Goal: Task Accomplishment & Management: Use online tool/utility

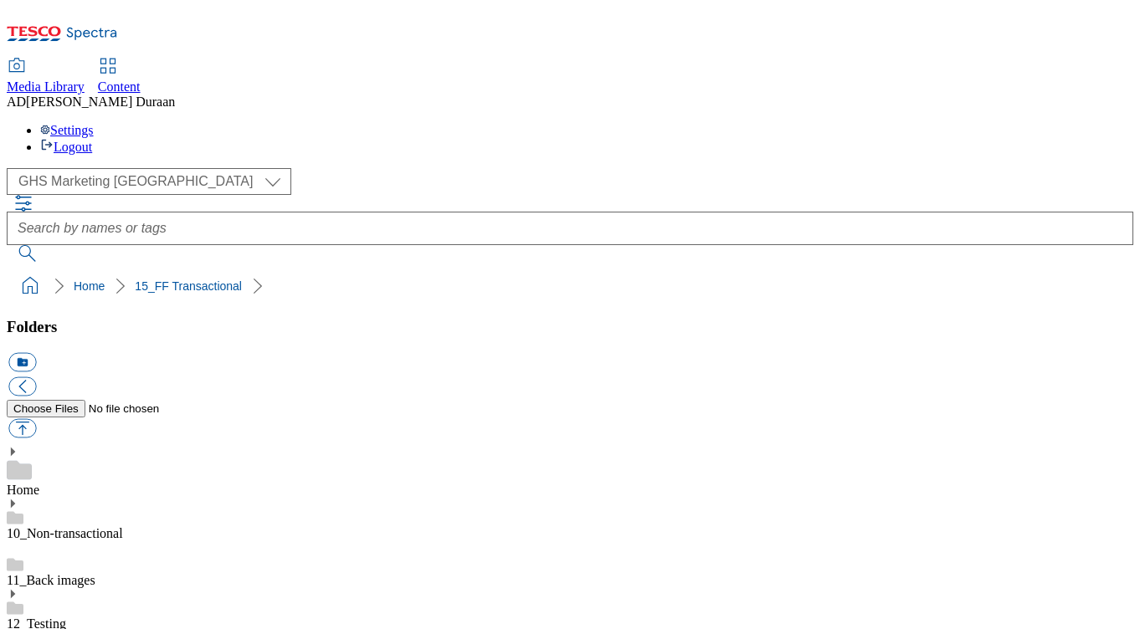
select select "flare-ghs-mktg"
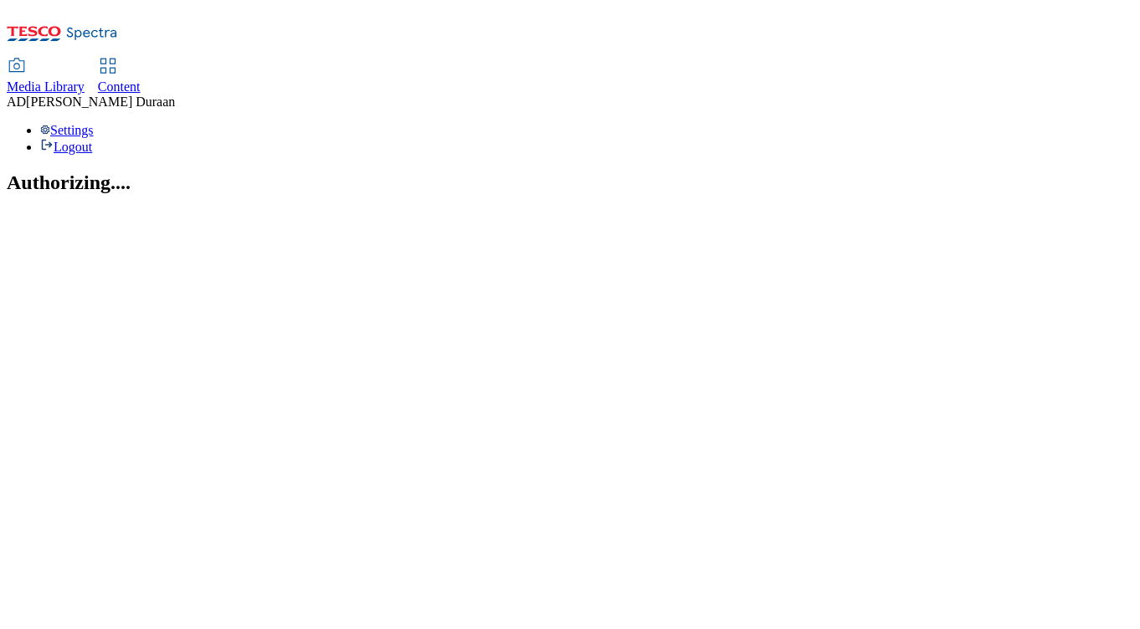
select select "flare-ghs-mktg"
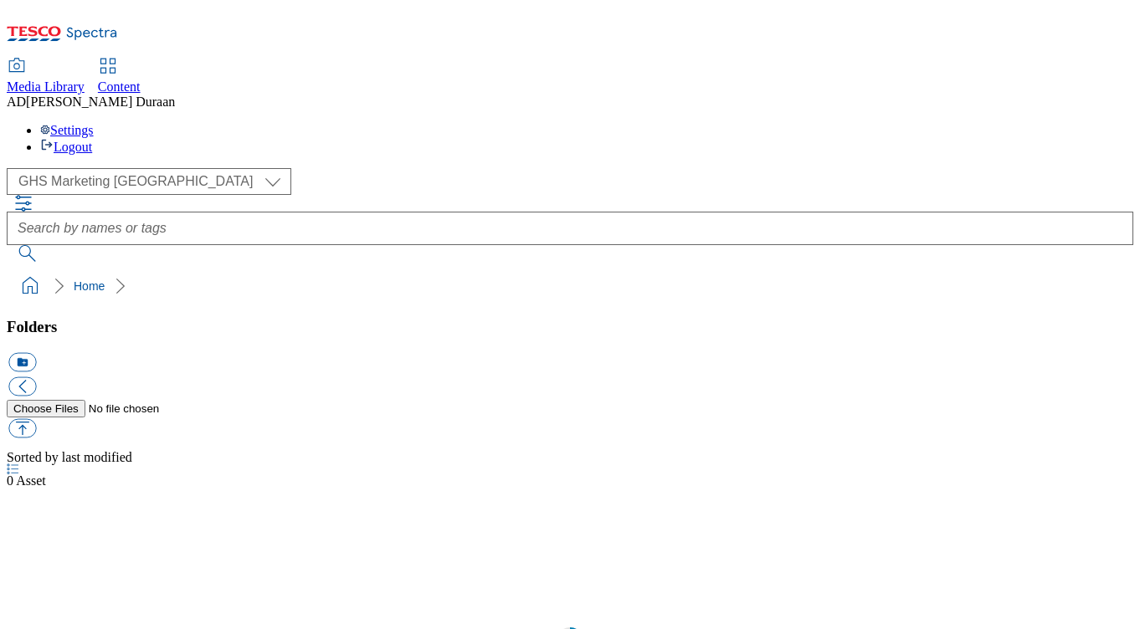
scroll to position [1, 0]
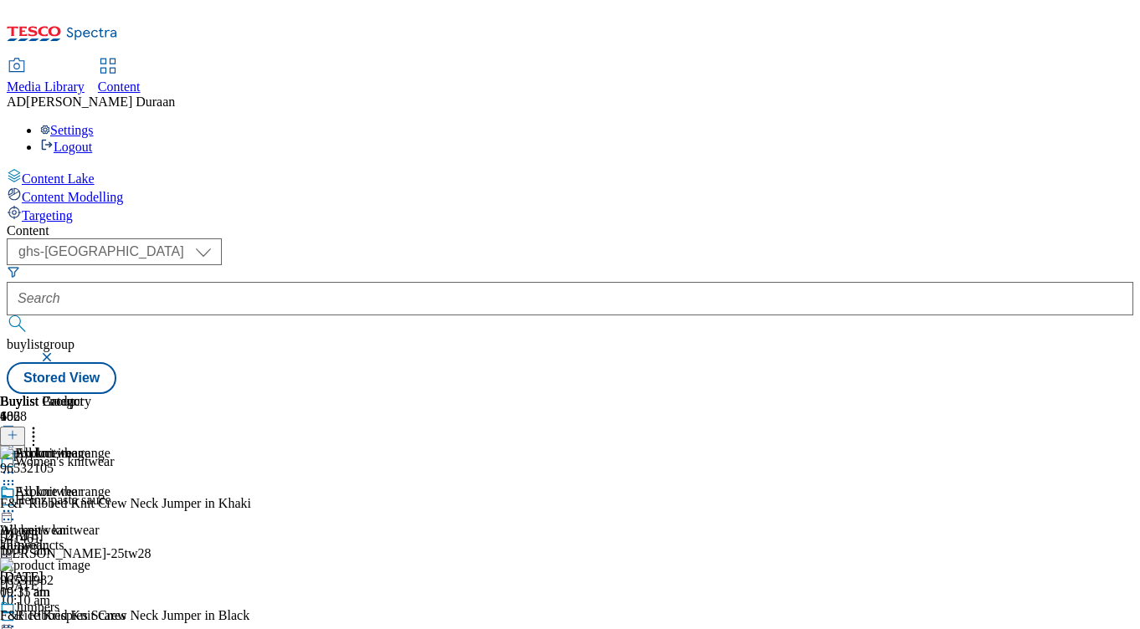
select select "ghs-[GEOGRAPHIC_DATA]"
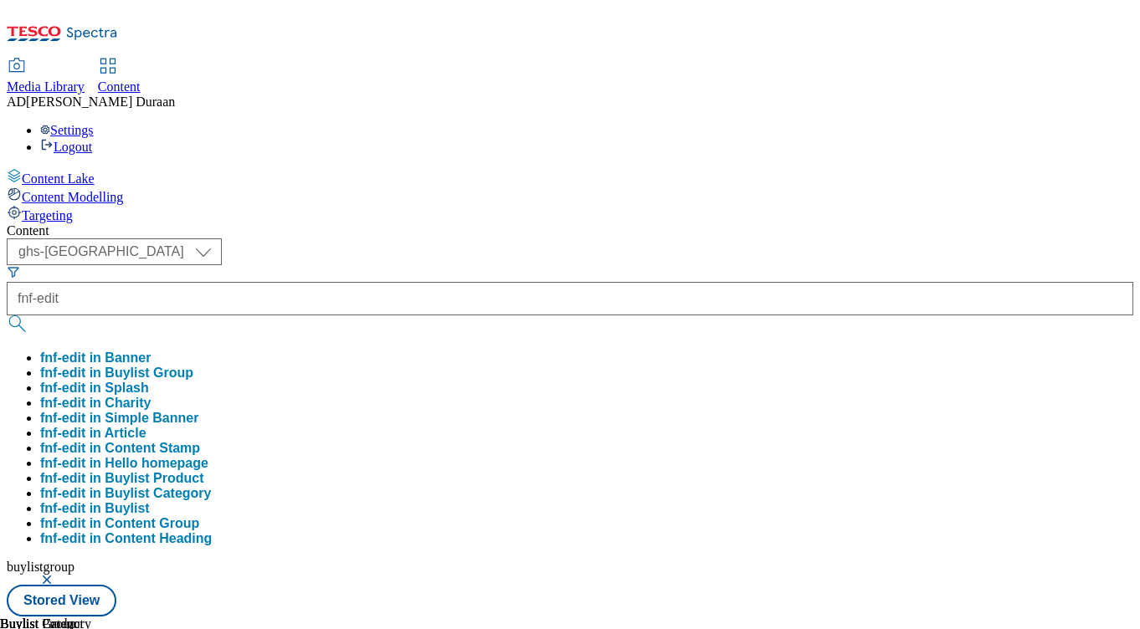
type input "fnf-edit"
click at [7, 315] on button "submit" at bounding box center [18, 323] width 23 height 17
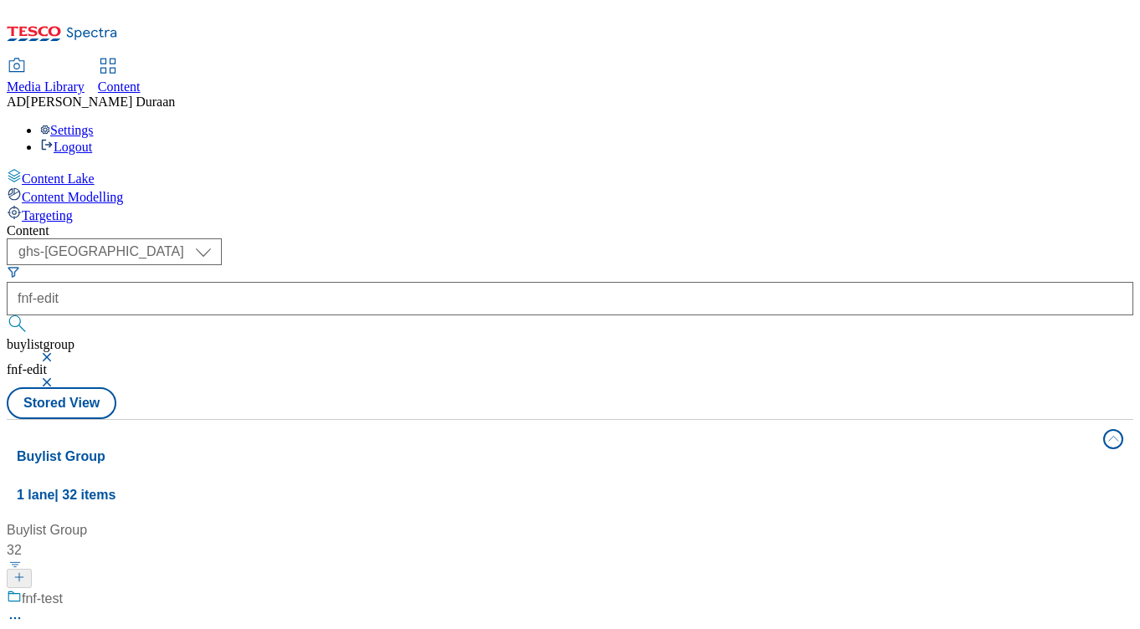
scroll to position [911, 0]
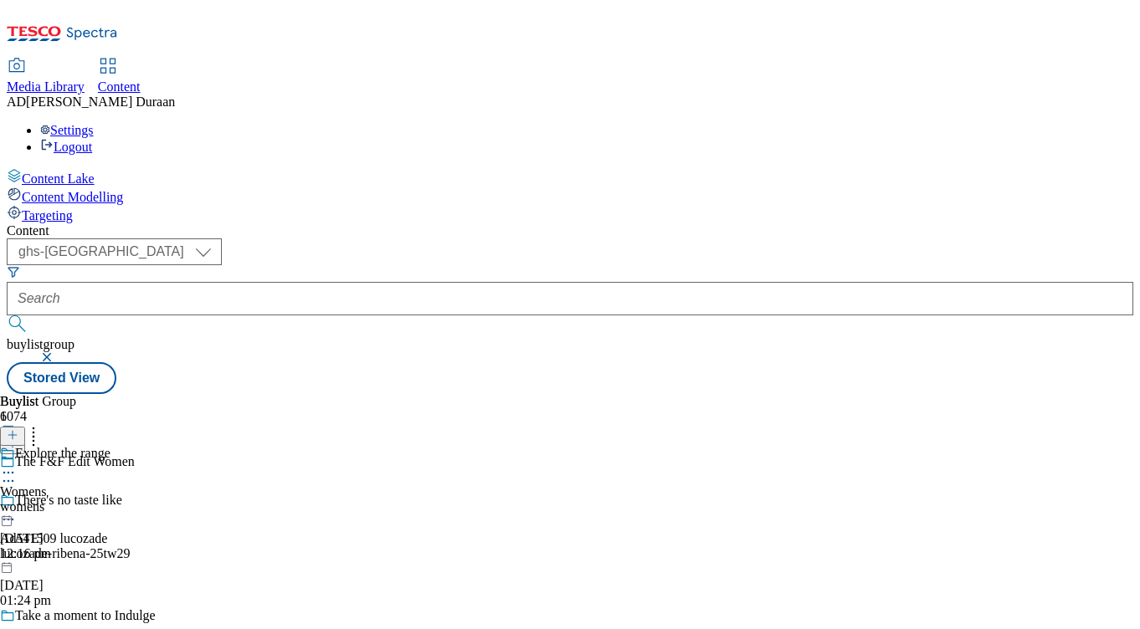
click at [110, 499] on div "womens" at bounding box center [55, 506] width 110 height 15
click at [17, 503] on icon at bounding box center [8, 511] width 17 height 17
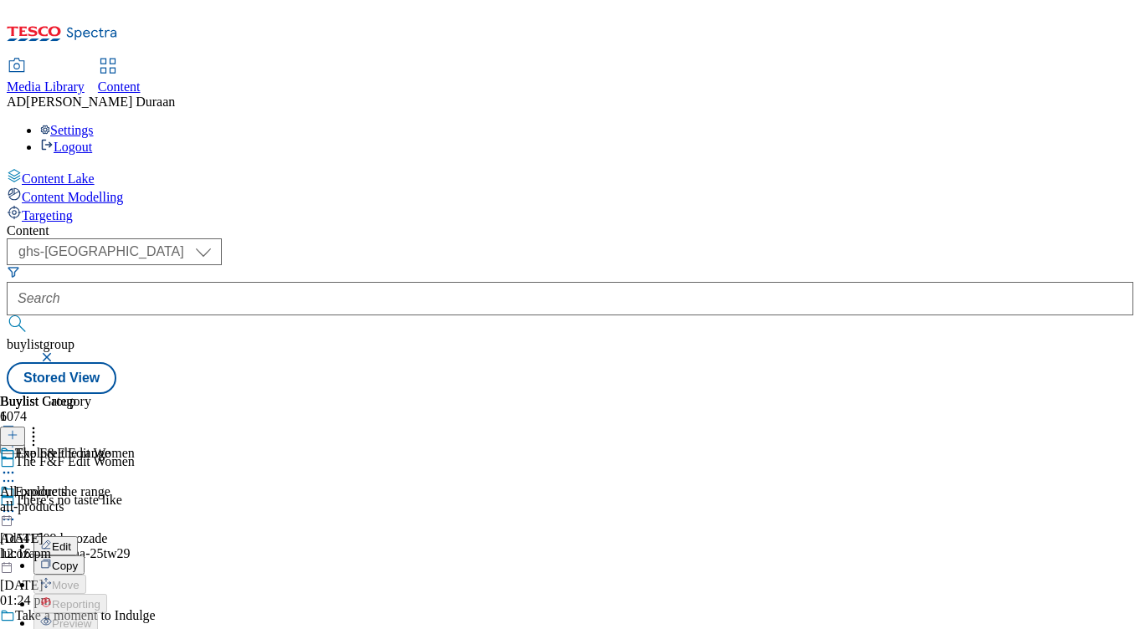
click at [71, 540] on span "Edit" at bounding box center [61, 546] width 19 height 13
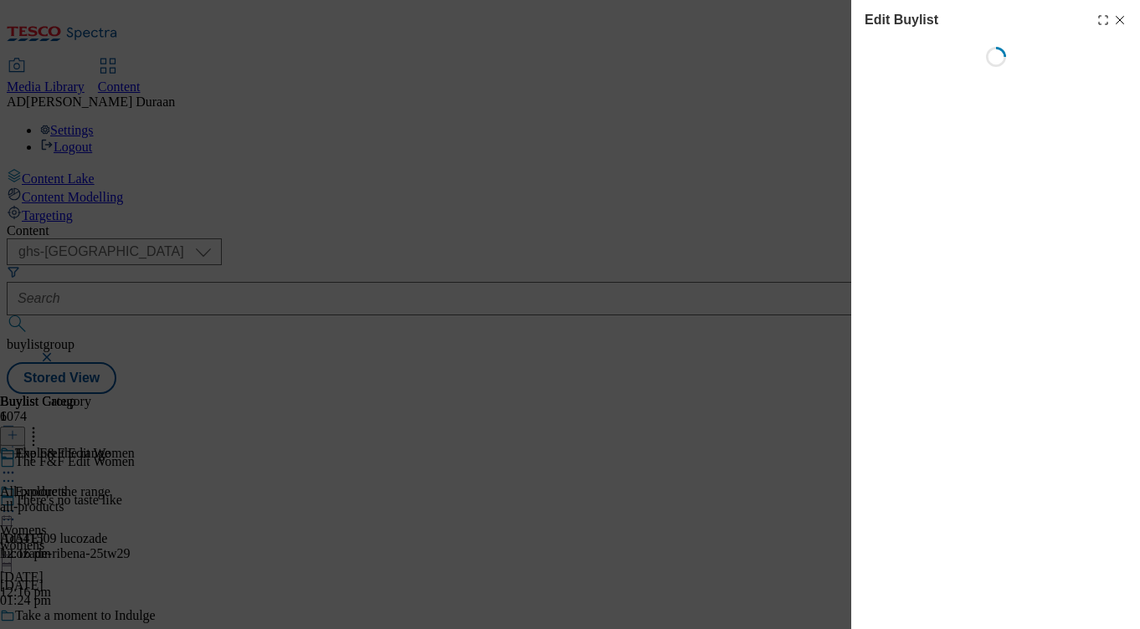
select select "tactical"
select select "Banner"
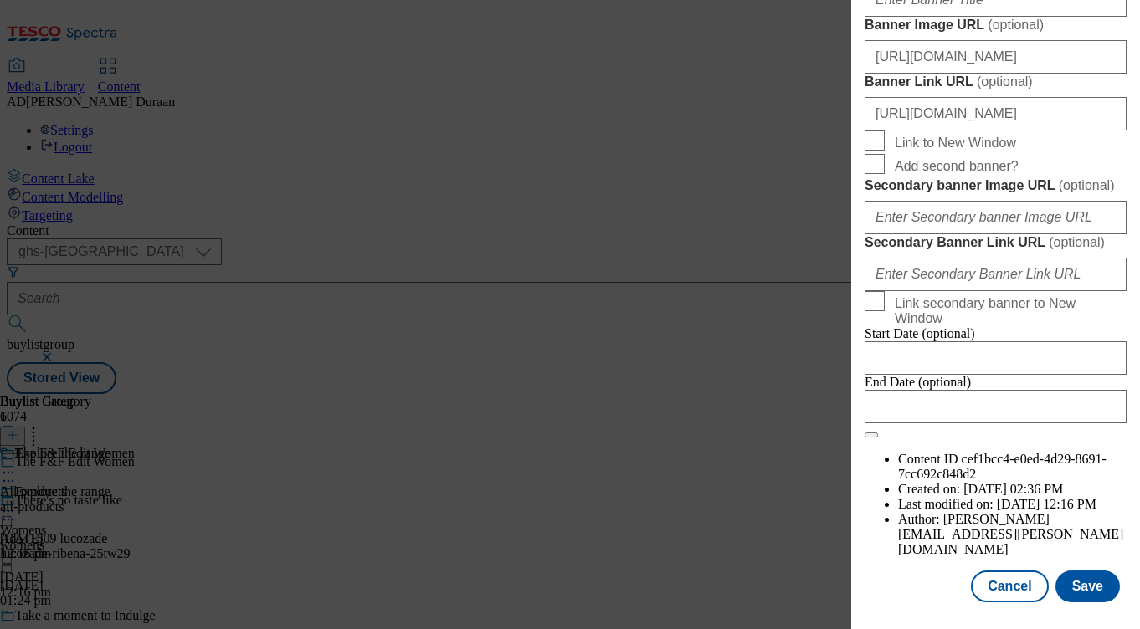
scroll to position [1395, 0]
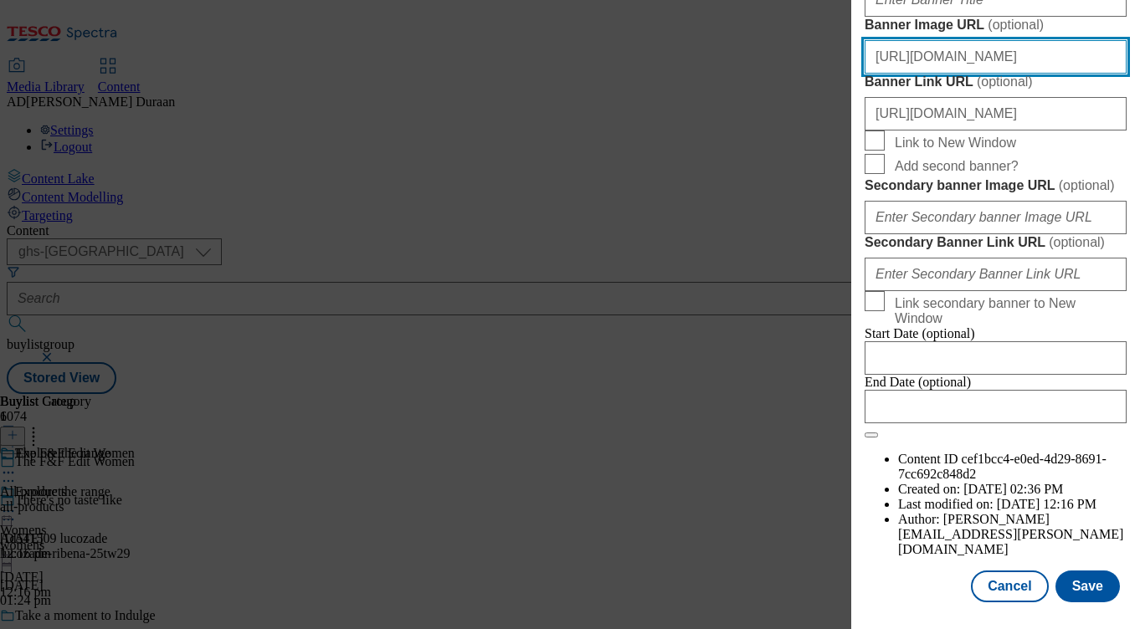
click at [969, 74] on input "[URL][DOMAIN_NAME]" at bounding box center [995, 56] width 262 height 33
paste input "[URL][DOMAIN_NAME]"
type input "[URL][DOMAIN_NAME]"
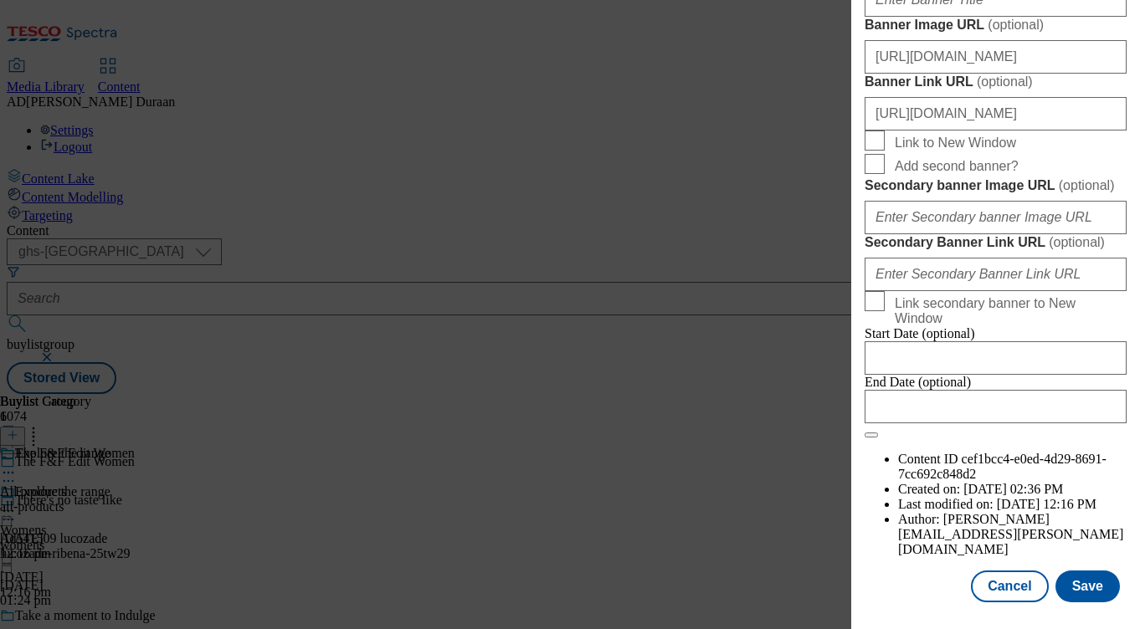
scroll to position [0, 0]
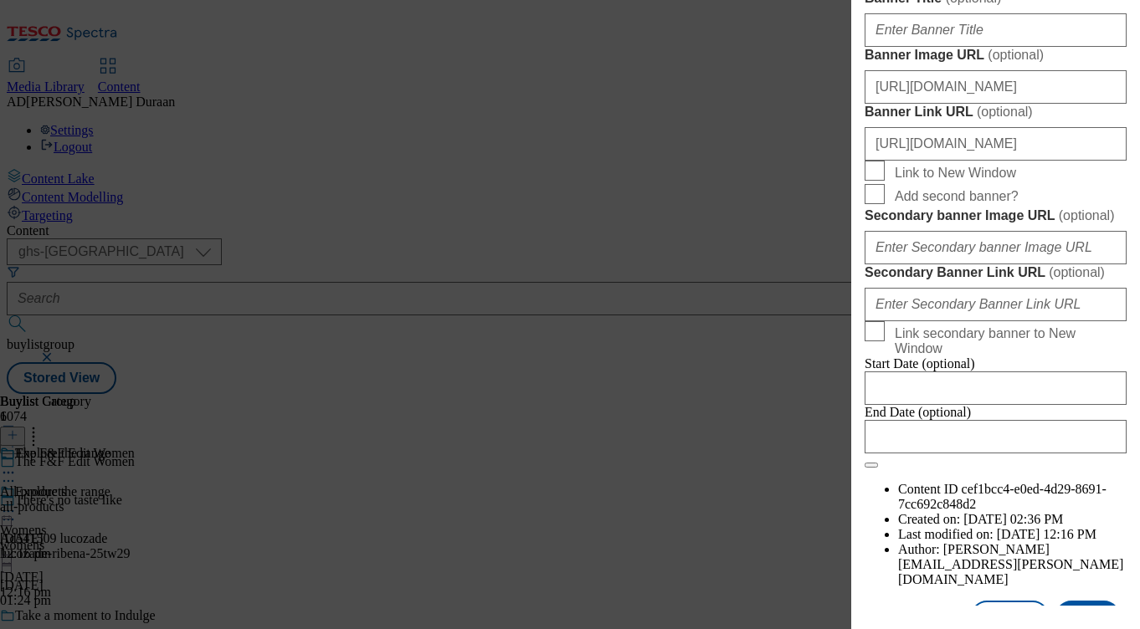
scroll to position [1793, 0]
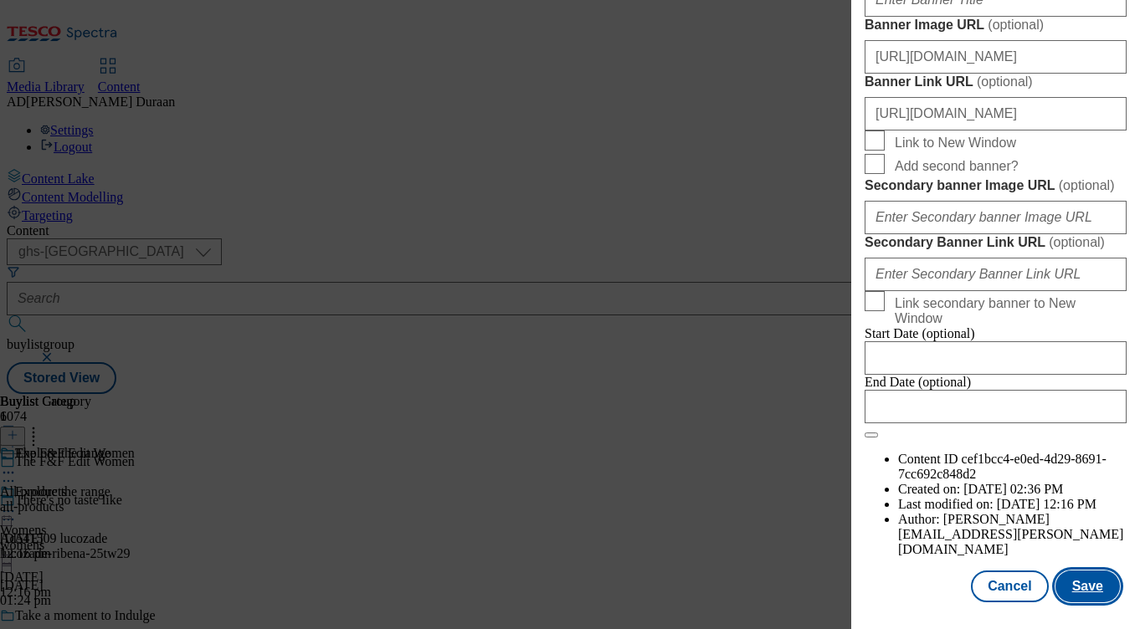
click at [1088, 586] on button "Save" at bounding box center [1087, 587] width 64 height 32
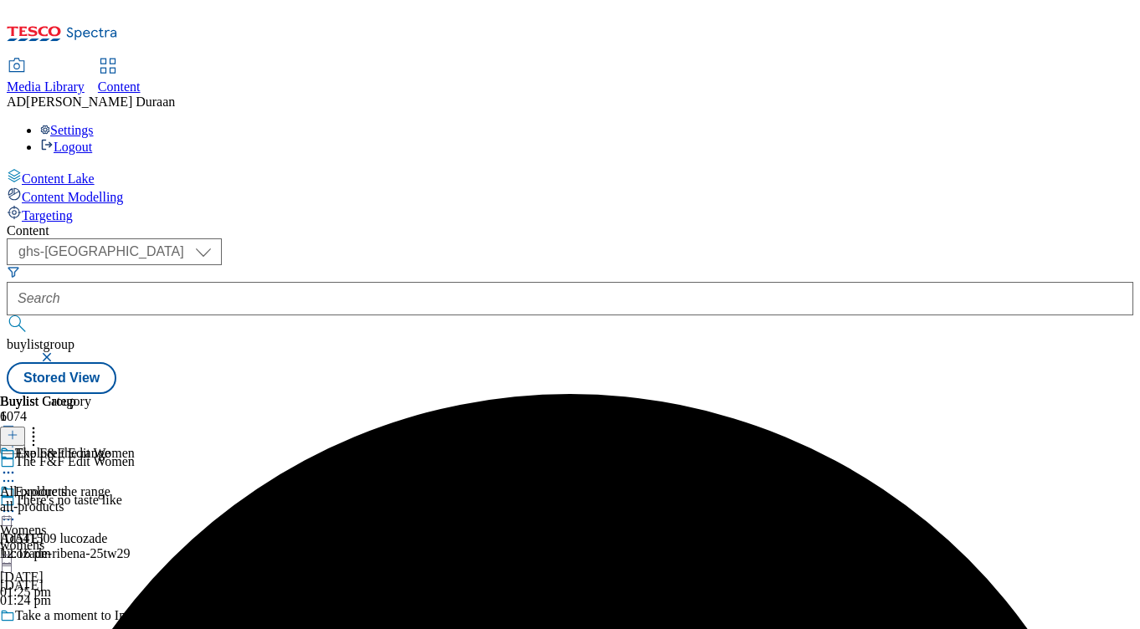
click at [17, 503] on icon at bounding box center [8, 511] width 17 height 17
click at [91, 617] on span "Preview" at bounding box center [71, 623] width 39 height 13
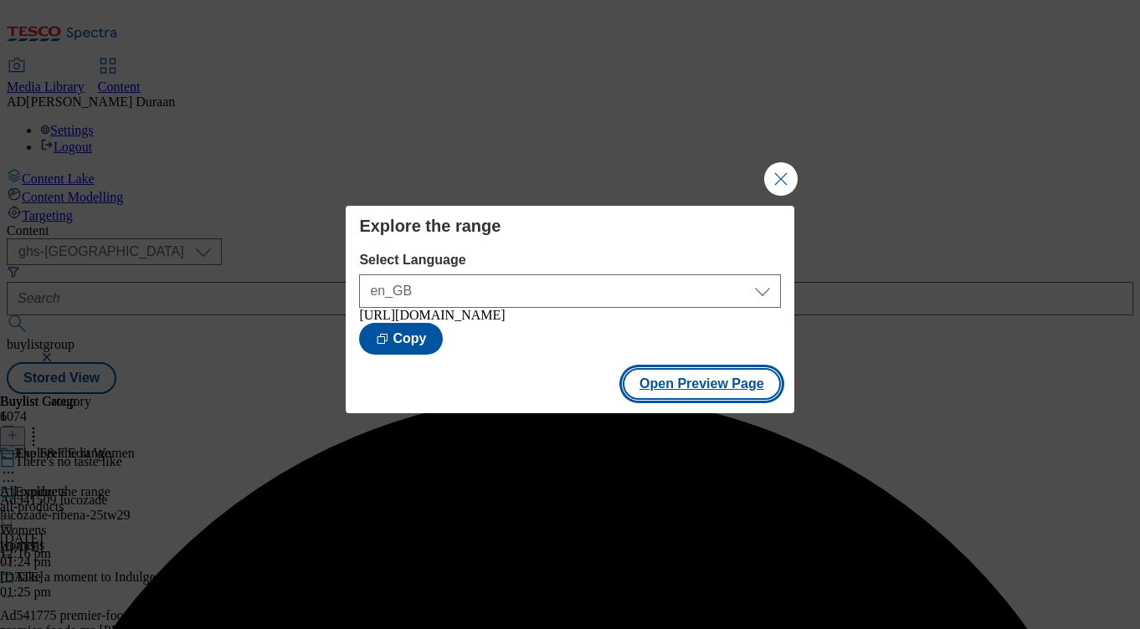
click at [679, 385] on button "Open Preview Page" at bounding box center [701, 384] width 158 height 32
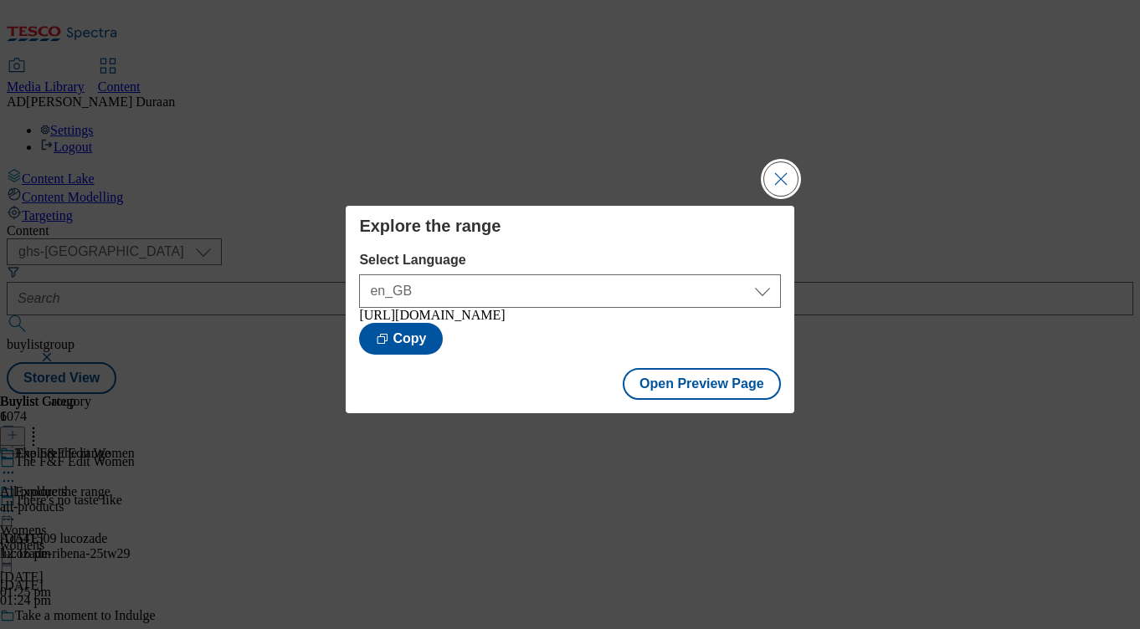
drag, startPoint x: 776, startPoint y: 175, endPoint x: 339, endPoint y: 0, distance: 470.4
click at [774, 175] on button "Close Modal" at bounding box center [780, 178] width 33 height 33
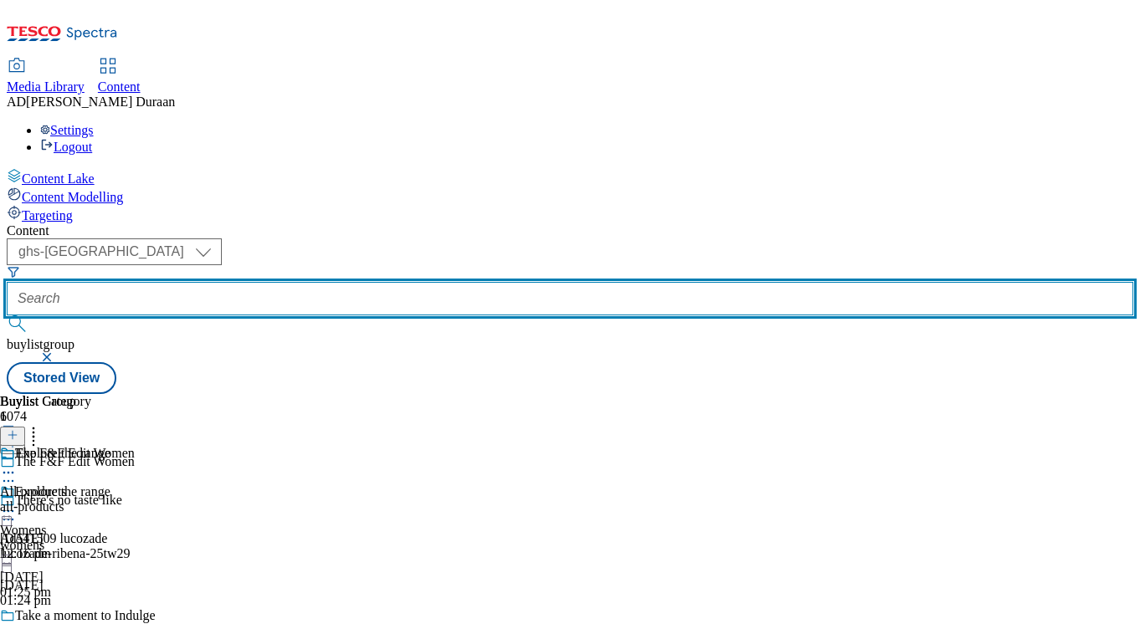
click at [399, 282] on input "text" at bounding box center [570, 298] width 1126 height 33
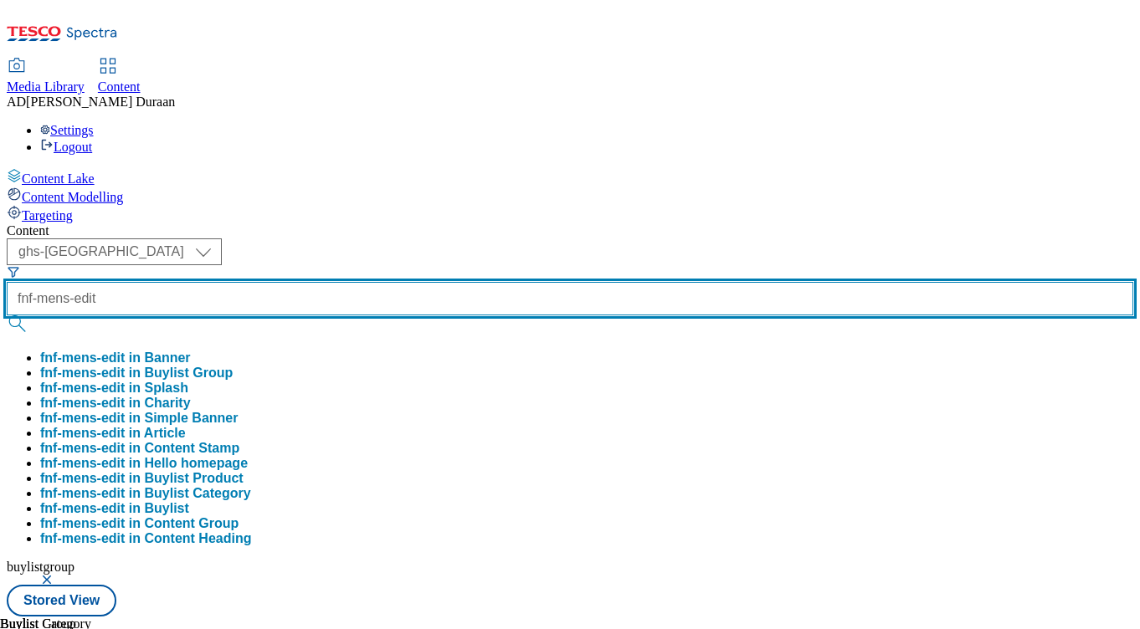
type input "fnf-mens-edit"
click at [7, 315] on button "submit" at bounding box center [18, 323] width 23 height 17
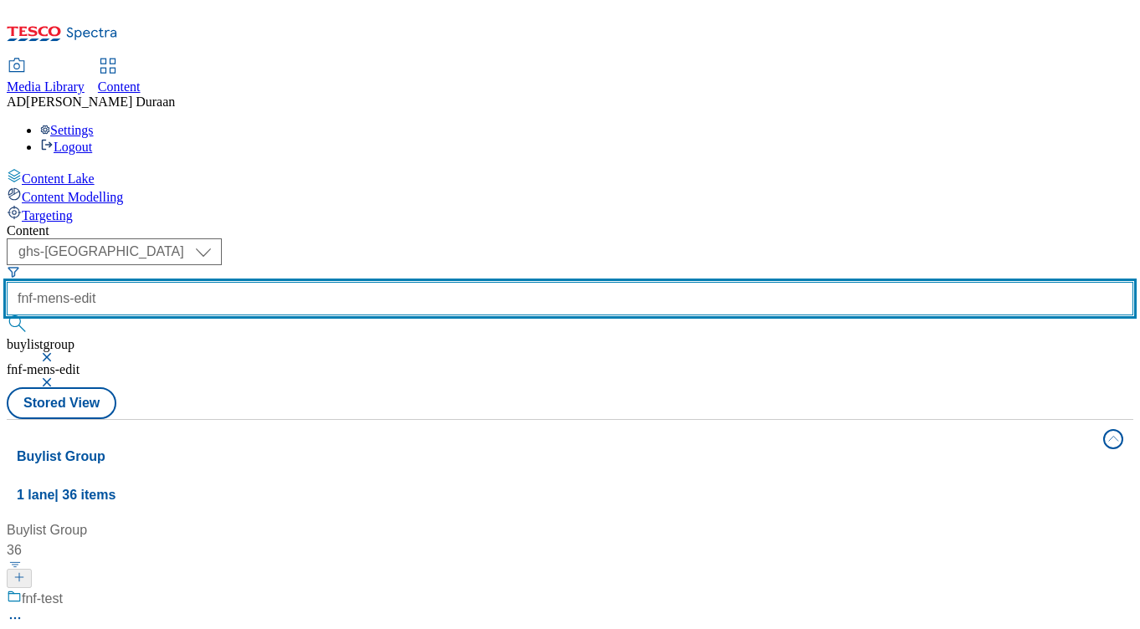
scroll to position [1274, 0]
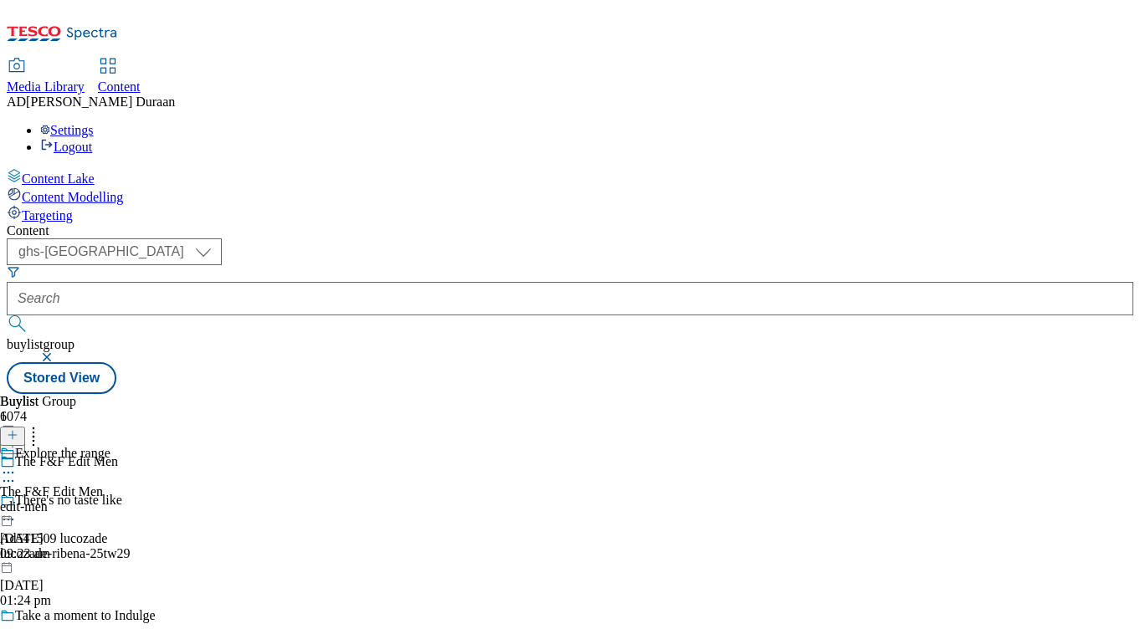
click at [110, 499] on div "edit-men" at bounding box center [55, 506] width 110 height 15
click at [17, 503] on icon at bounding box center [8, 511] width 17 height 17
click at [71, 540] on span "Edit" at bounding box center [61, 546] width 19 height 13
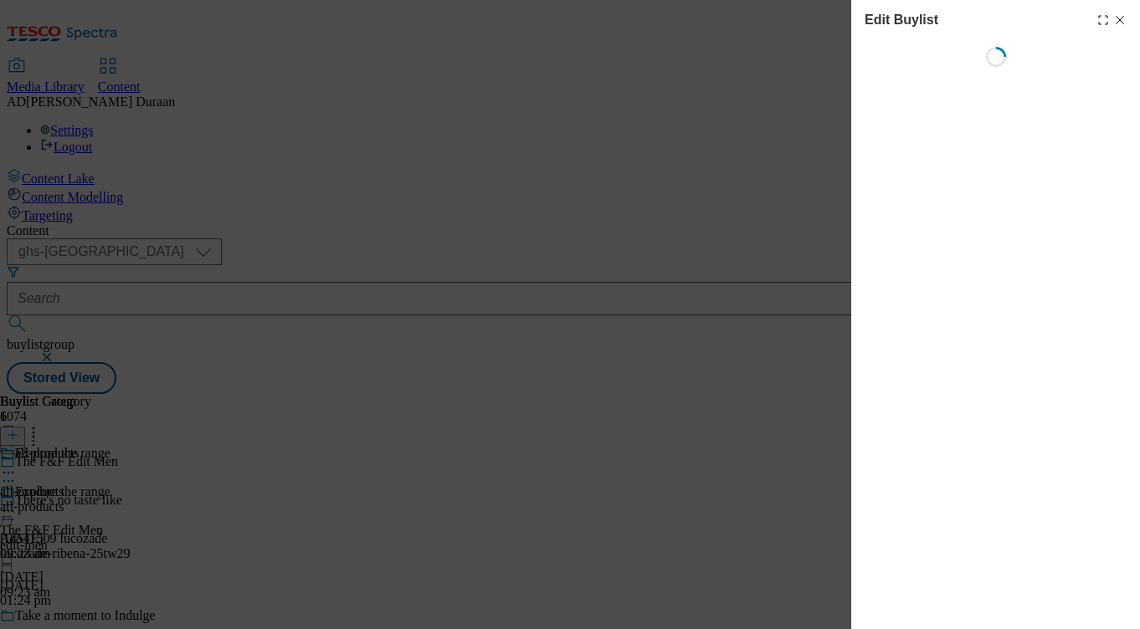
select select "evergreen"
select select "Banner"
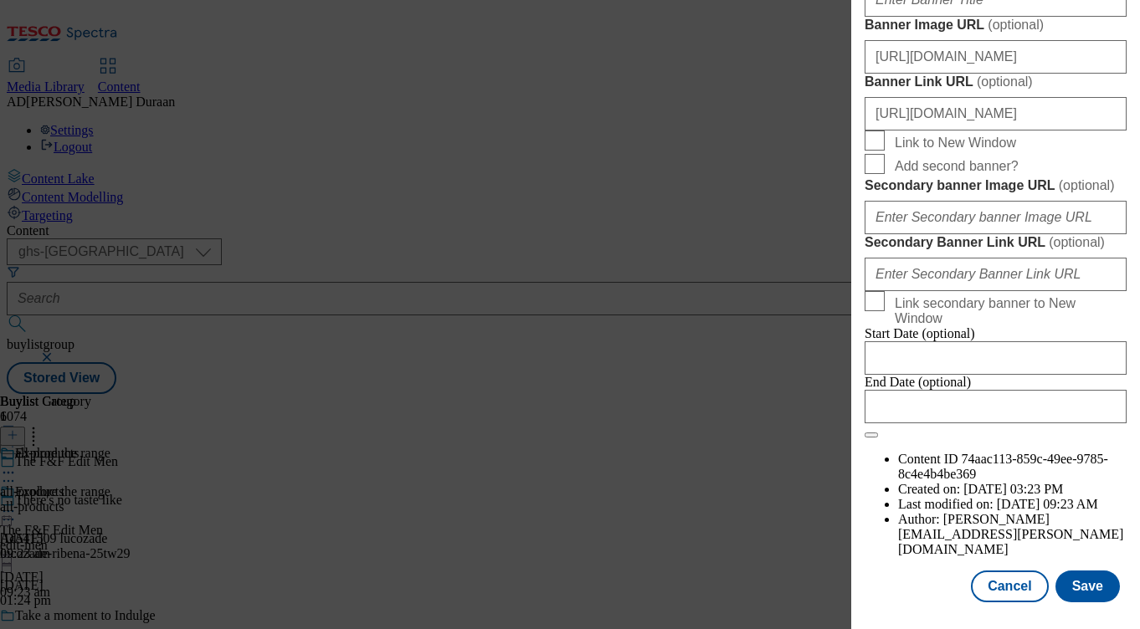
scroll to position [1620, 0]
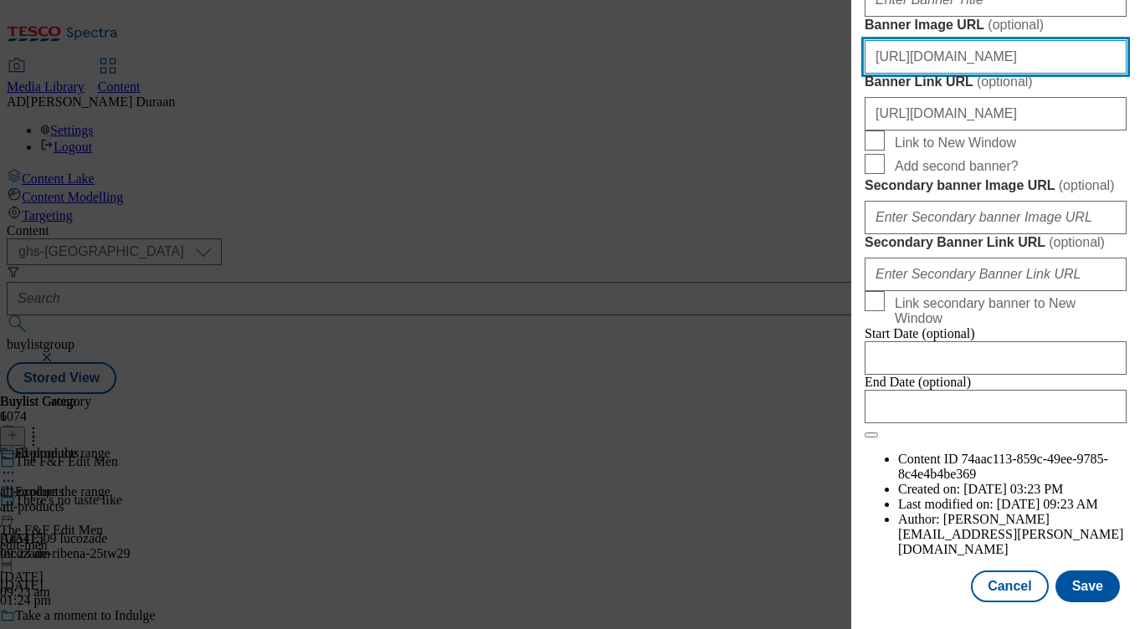
click at [970, 74] on input "[URL][DOMAIN_NAME]" at bounding box center [995, 56] width 262 height 33
paste input "[URL][DOMAIN_NAME]"
type input "[URL][DOMAIN_NAME]"
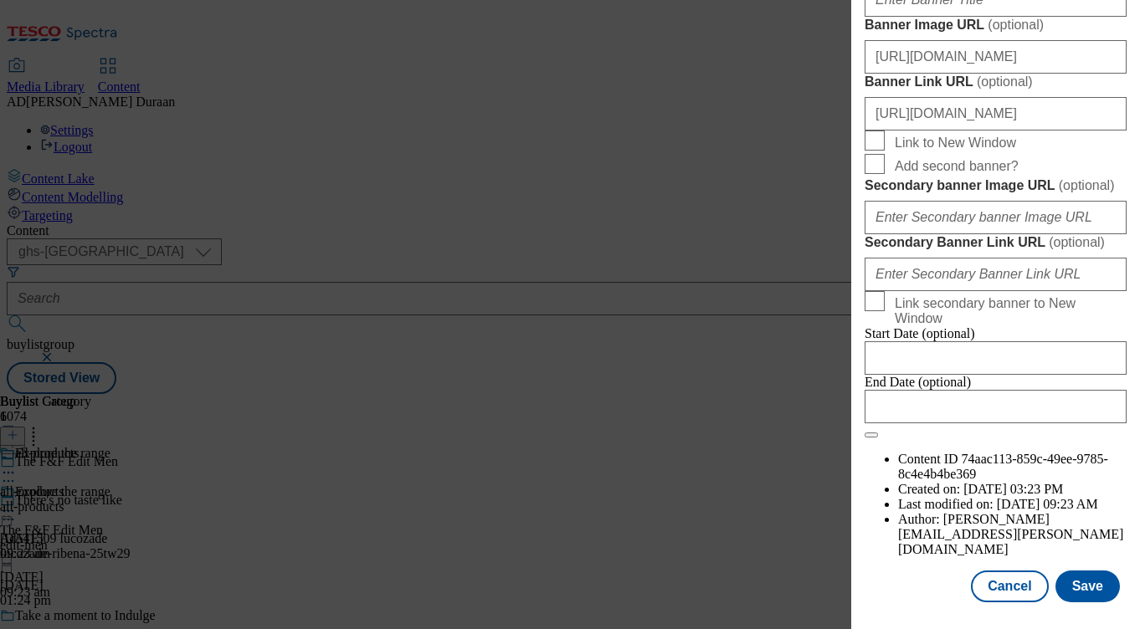
click at [1088, 585] on button "Save" at bounding box center [1087, 587] width 64 height 32
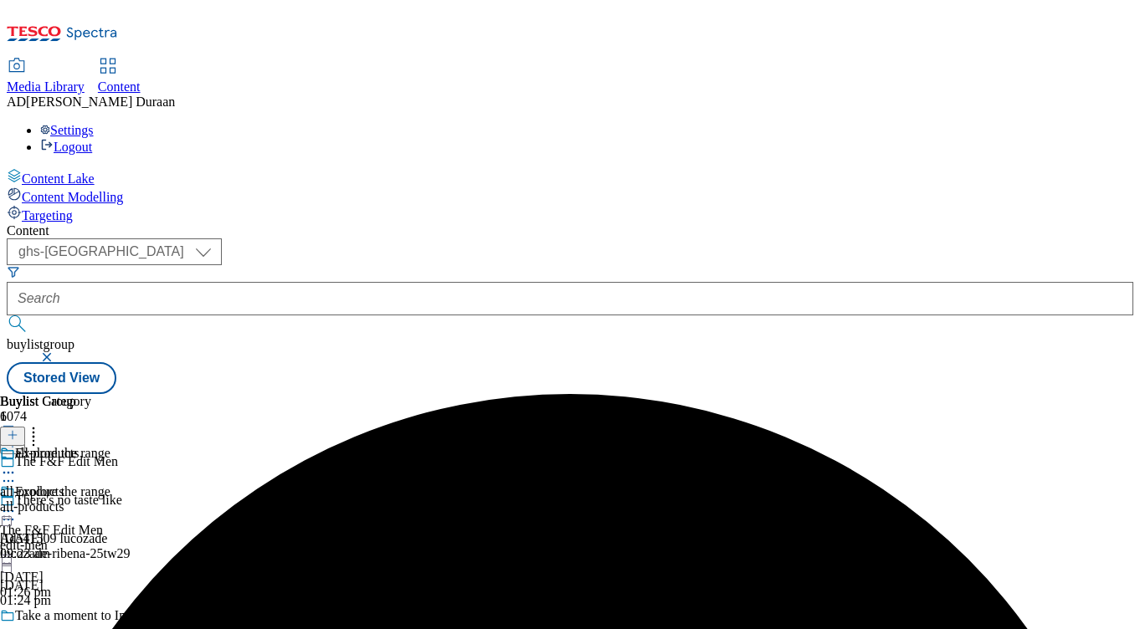
click at [17, 503] on icon at bounding box center [8, 511] width 17 height 17
click at [91, 617] on span "Preview" at bounding box center [71, 623] width 39 height 13
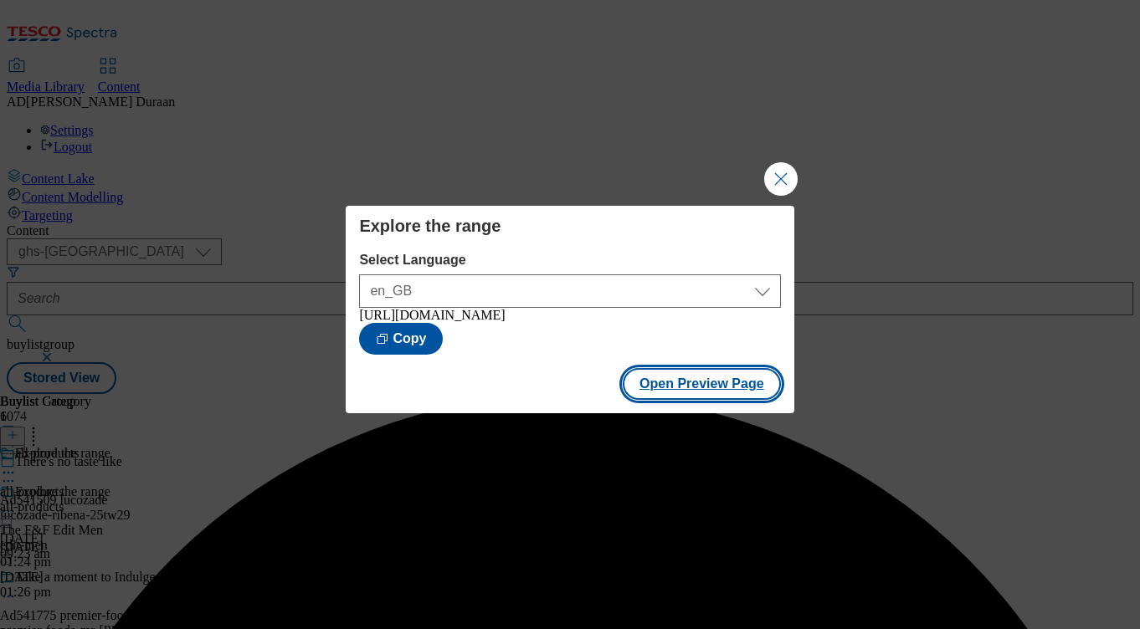
click at [674, 391] on button "Open Preview Page" at bounding box center [701, 384] width 158 height 32
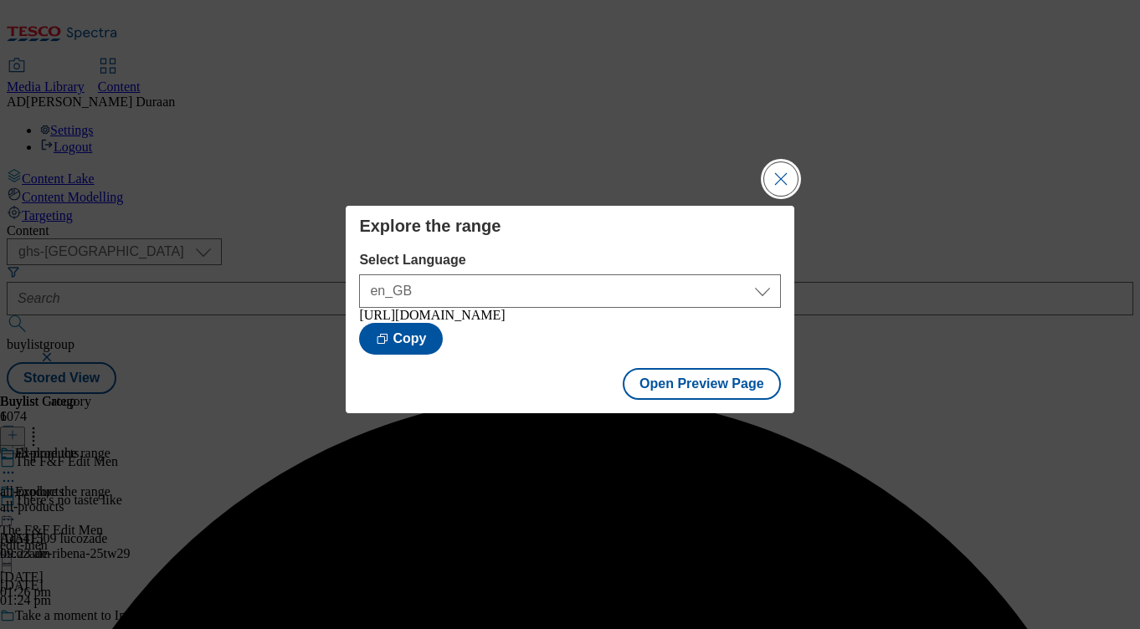
click at [781, 177] on button "Close Modal" at bounding box center [780, 178] width 33 height 33
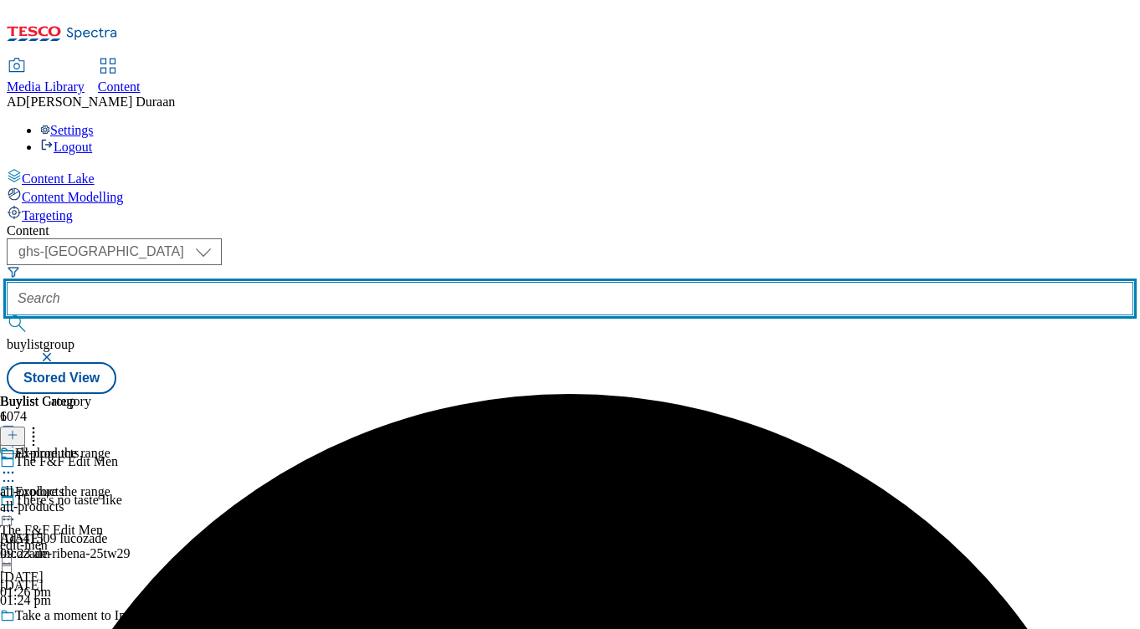
click at [399, 282] on input "text" at bounding box center [570, 298] width 1126 height 33
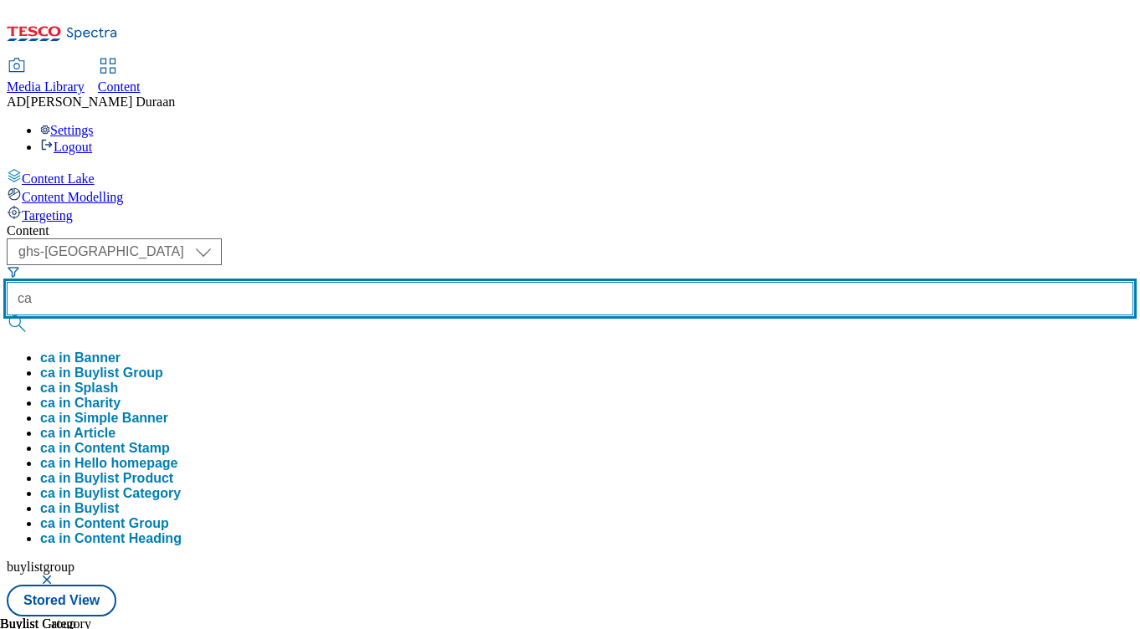
type input "c"
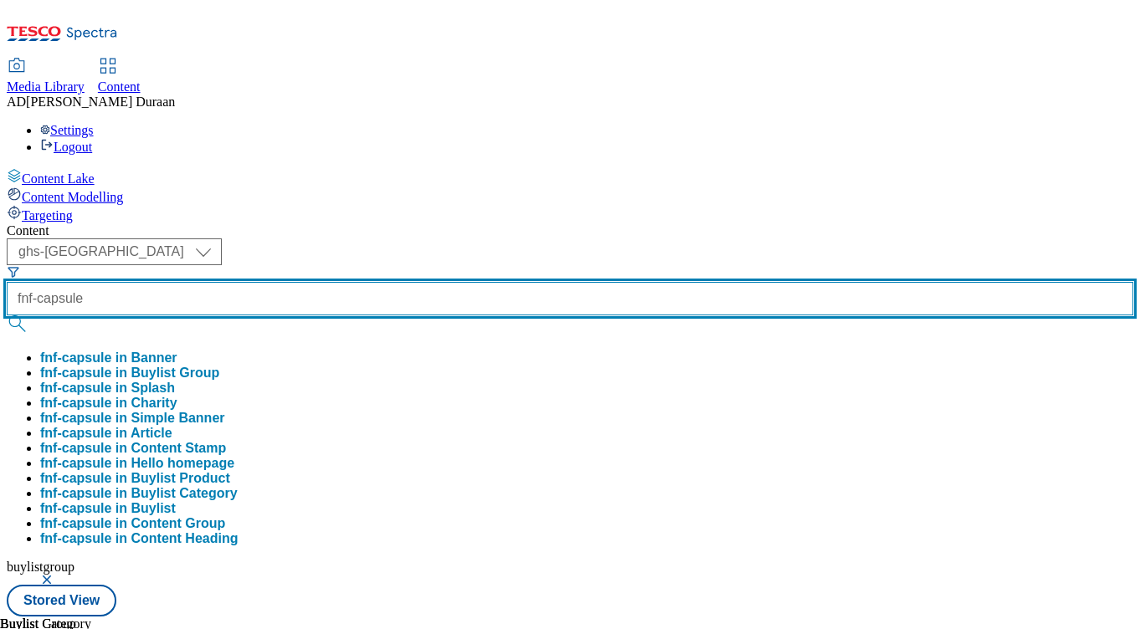
type input "fnf-capsule"
click at [7, 315] on button "submit" at bounding box center [18, 323] width 23 height 17
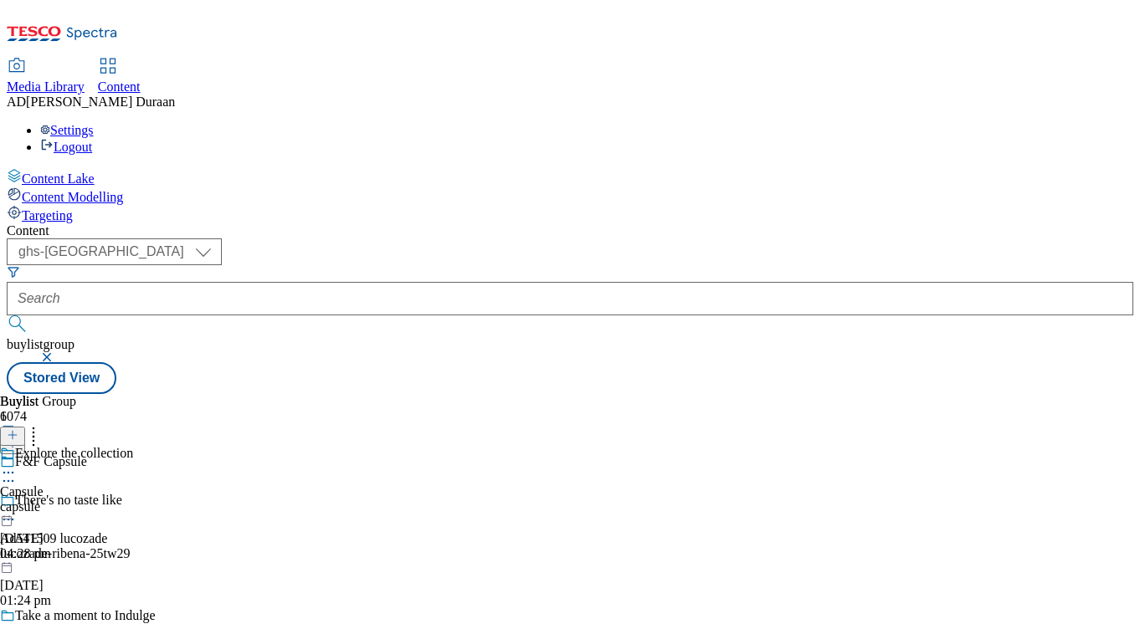
click at [133, 499] on div "capsule" at bounding box center [66, 506] width 133 height 15
click at [17, 503] on icon at bounding box center [8, 511] width 17 height 17
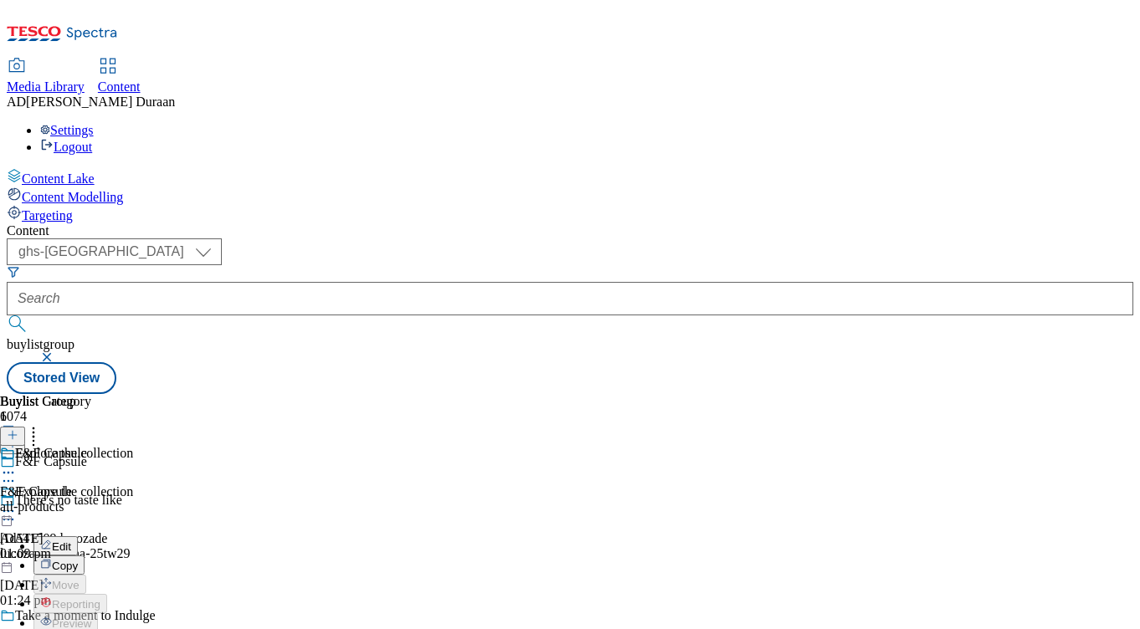
click at [78, 536] on button "Edit" at bounding box center [55, 545] width 44 height 19
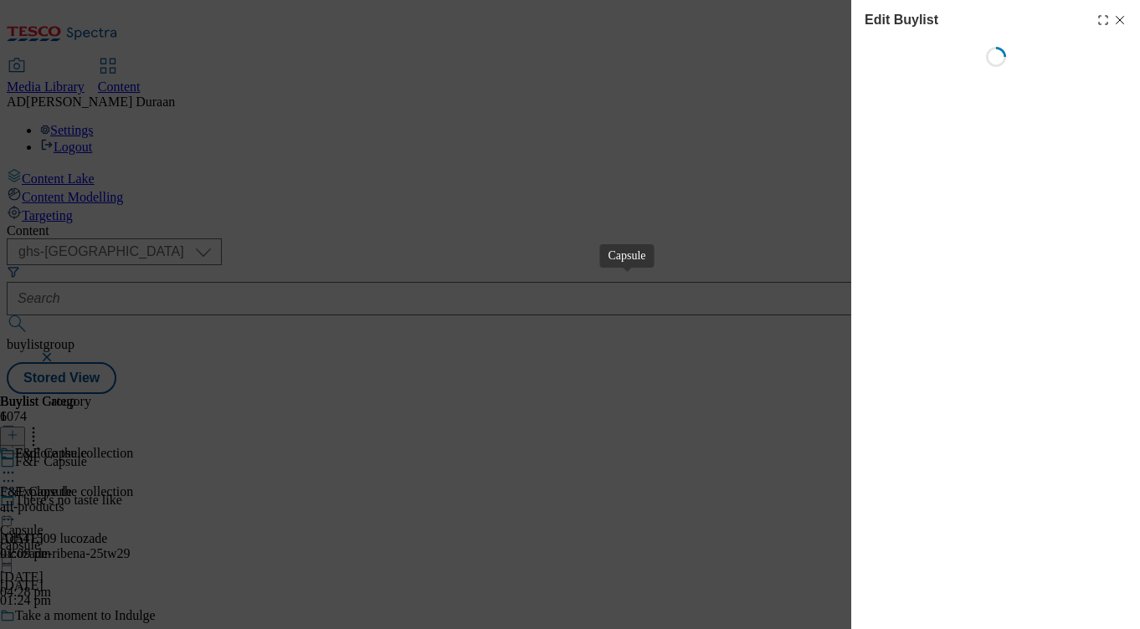
select select "evergreen"
select select "Banner"
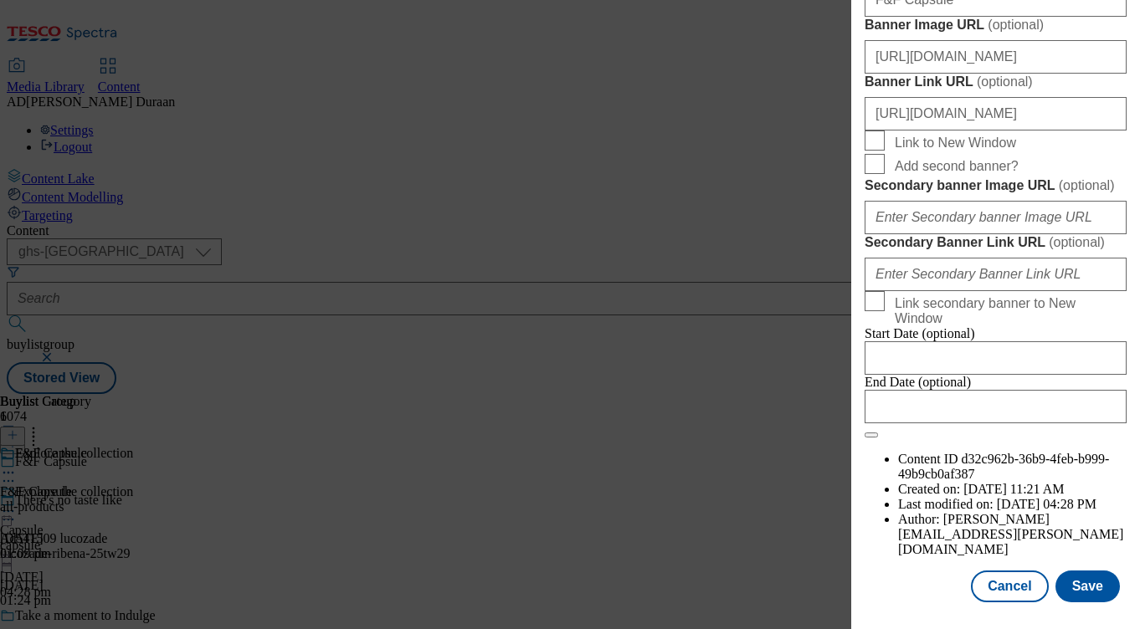
scroll to position [1469, 0]
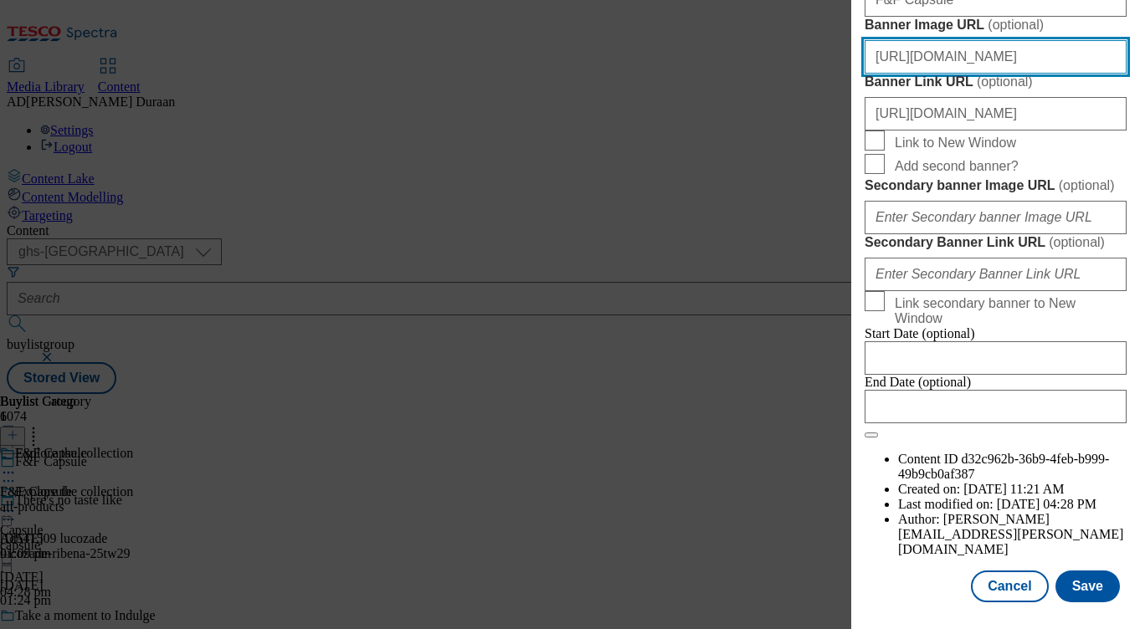
click at [970, 74] on input "[URL][DOMAIN_NAME]" at bounding box center [995, 56] width 262 height 33
paste input "[URL][DOMAIN_NAME]"
type input "[URL][DOMAIN_NAME]"
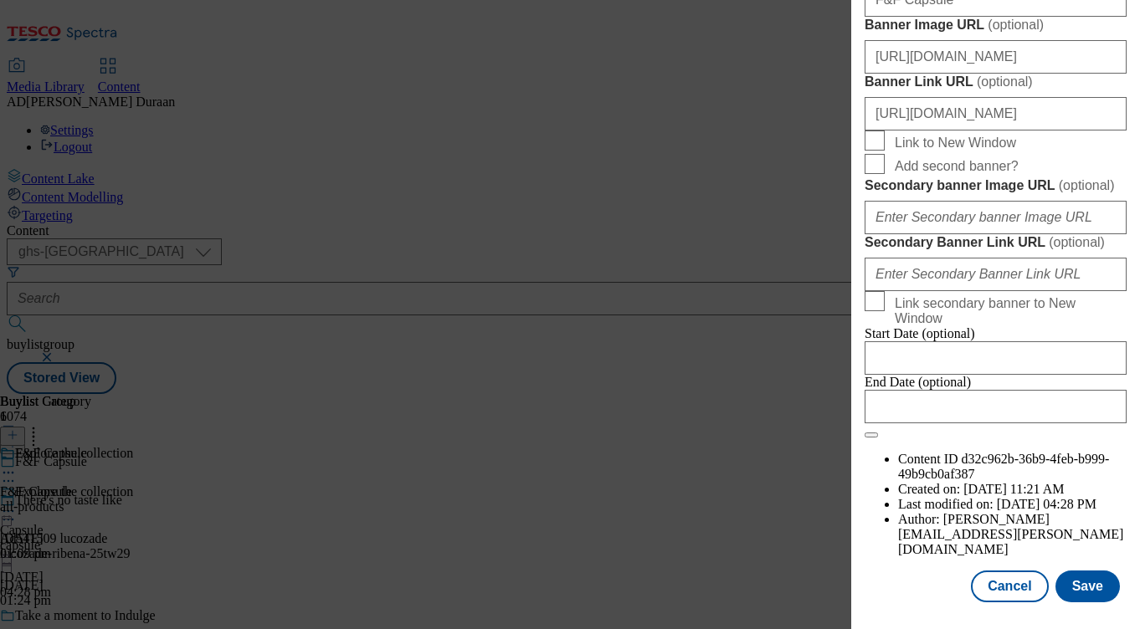
scroll to position [0, 330]
drag, startPoint x: 1073, startPoint y: 249, endPoint x: 1084, endPoint y: 284, distance: 37.0
click at [1073, 33] on label "Banner Image URL ( optional )" at bounding box center [995, 25] width 262 height 17
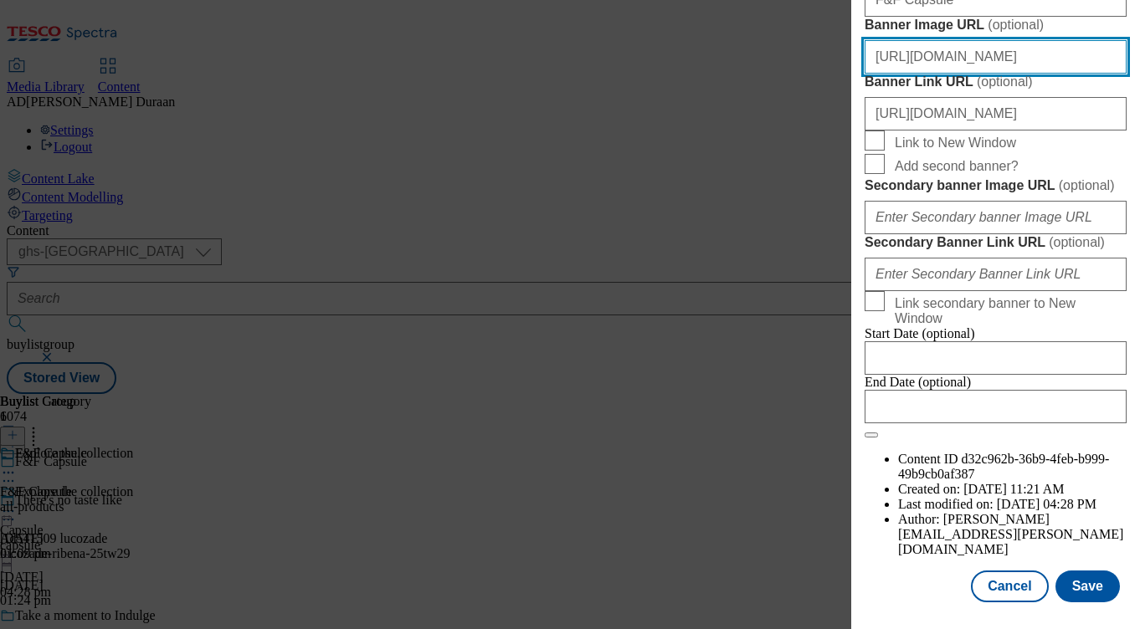
click at [1073, 74] on input "[URL][DOMAIN_NAME]" at bounding box center [995, 56] width 262 height 33
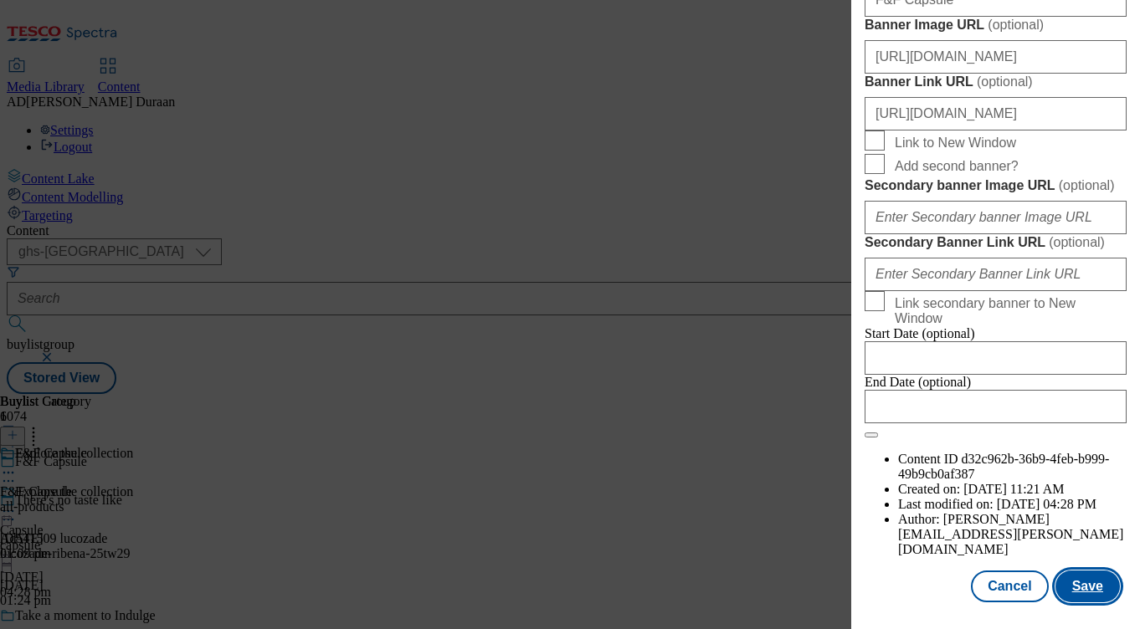
click at [1093, 590] on button "Save" at bounding box center [1087, 587] width 64 height 32
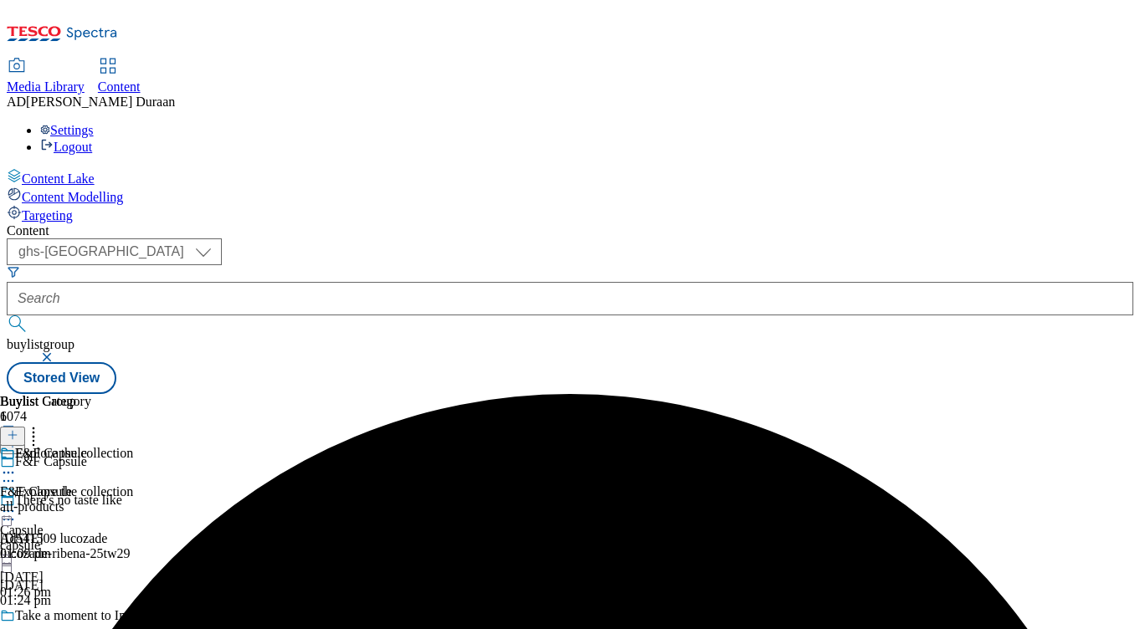
click at [17, 503] on icon at bounding box center [8, 511] width 17 height 17
click at [91, 617] on span "Preview" at bounding box center [71, 623] width 39 height 13
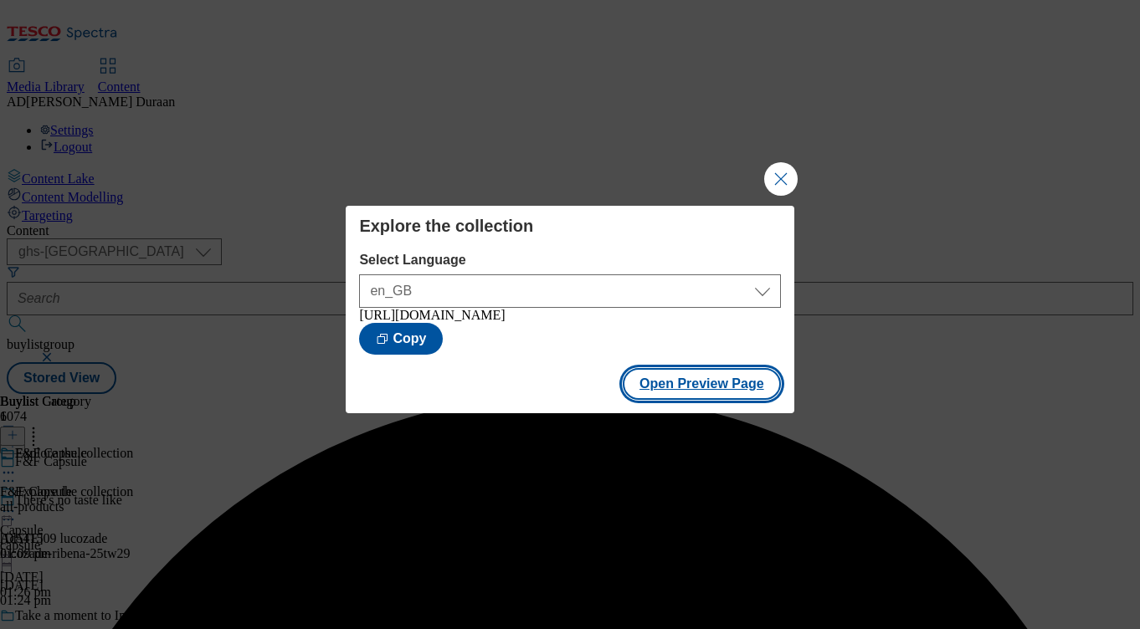
click at [673, 386] on button "Open Preview Page" at bounding box center [701, 384] width 158 height 32
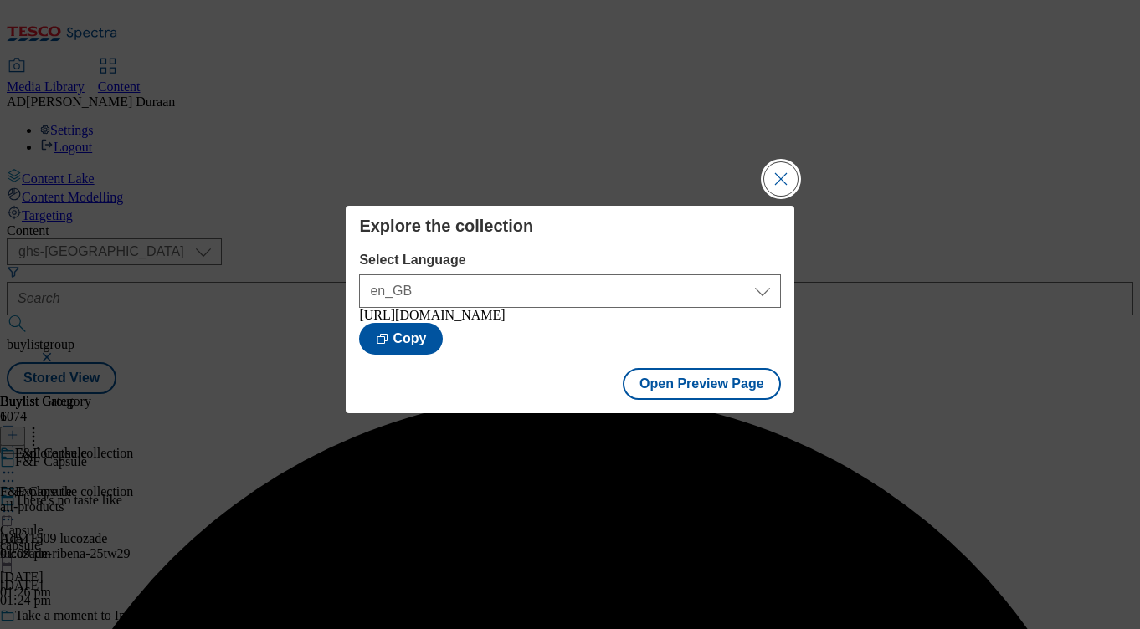
drag, startPoint x: 777, startPoint y: 174, endPoint x: 414, endPoint y: 114, distance: 368.1
click at [777, 174] on button "Close Modal" at bounding box center [780, 178] width 33 height 33
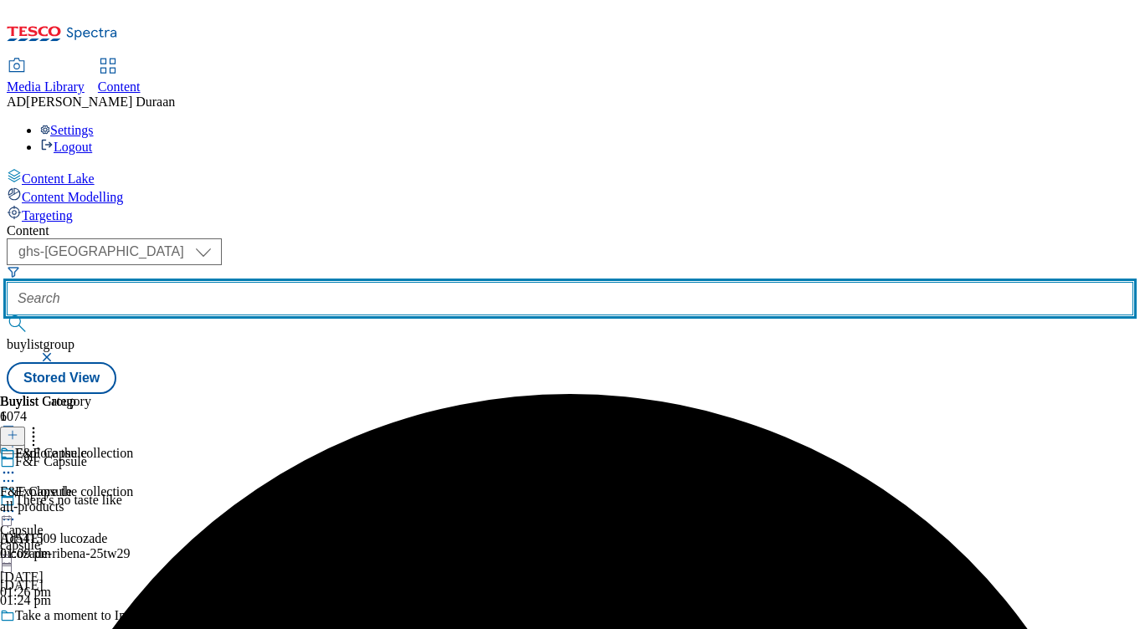
click at [388, 282] on input "text" at bounding box center [570, 298] width 1126 height 33
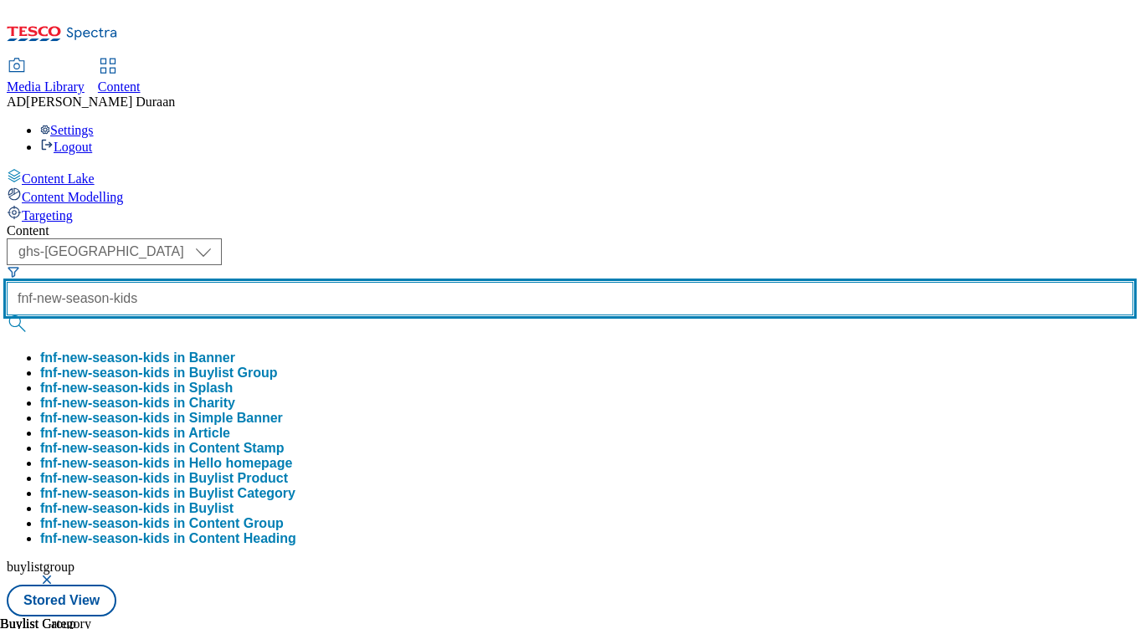
type input "fnf-new-season-kids"
click at [7, 315] on button "submit" at bounding box center [18, 323] width 23 height 17
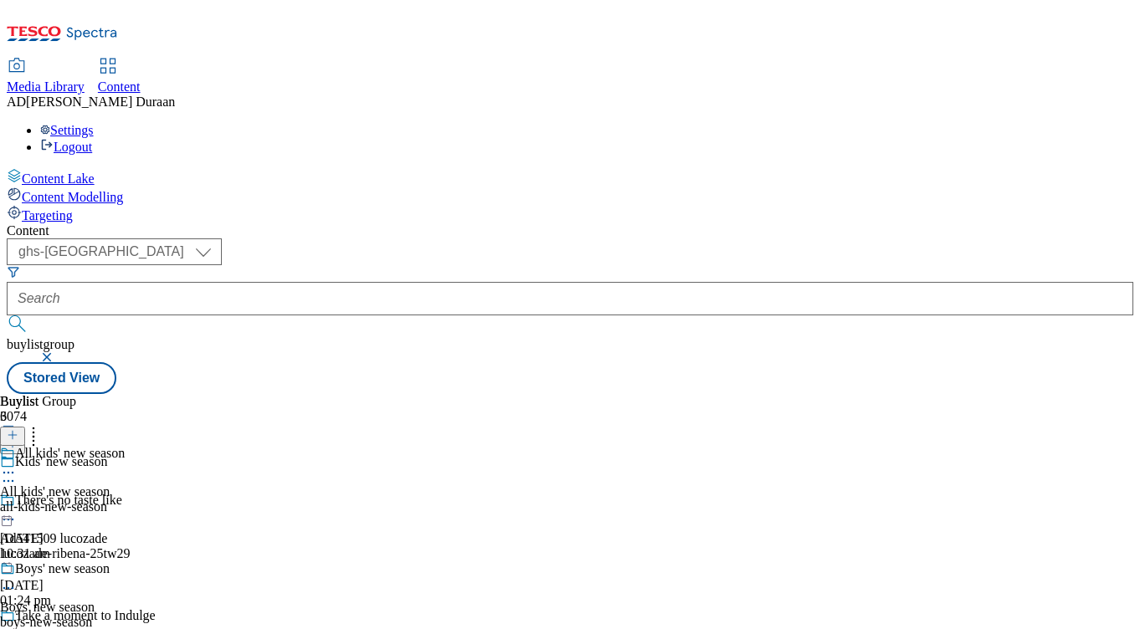
click at [125, 499] on div "all-kids-new-season" at bounding box center [62, 506] width 125 height 15
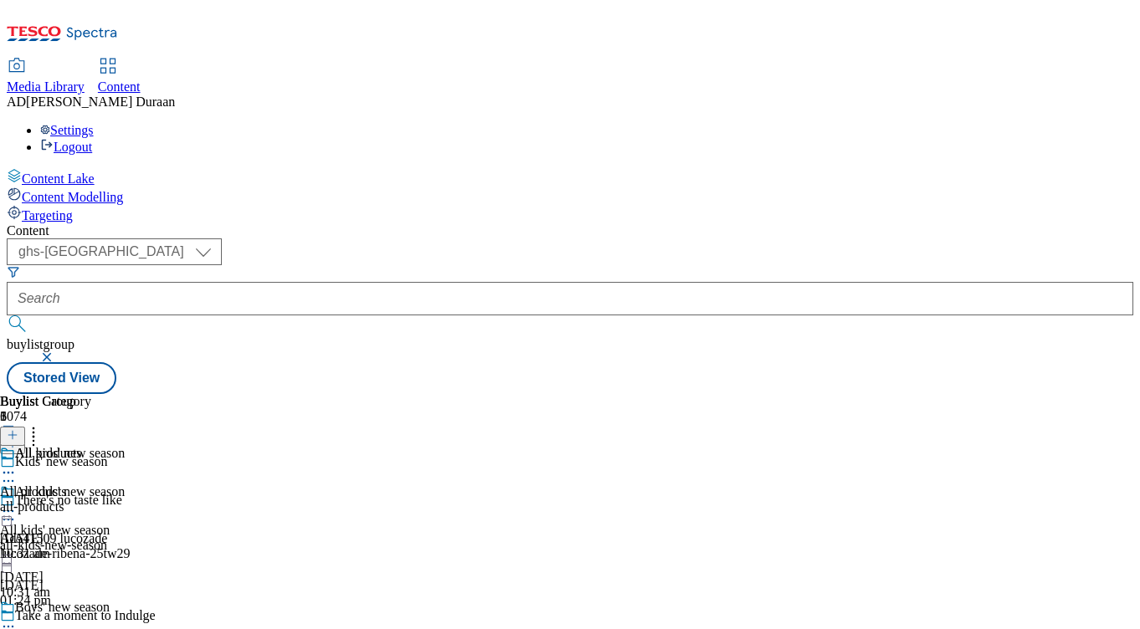
click at [17, 503] on icon at bounding box center [8, 511] width 17 height 17
click at [71, 540] on span "Edit" at bounding box center [61, 546] width 19 height 13
select select "seasonal"
select select "Banner"
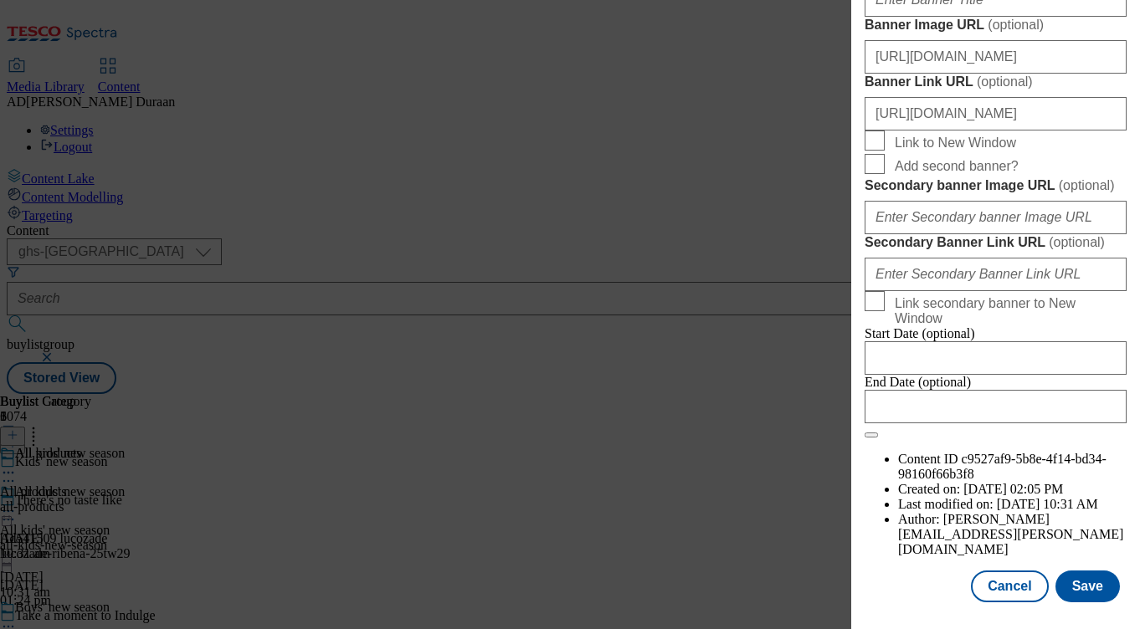
scroll to position [1448, 0]
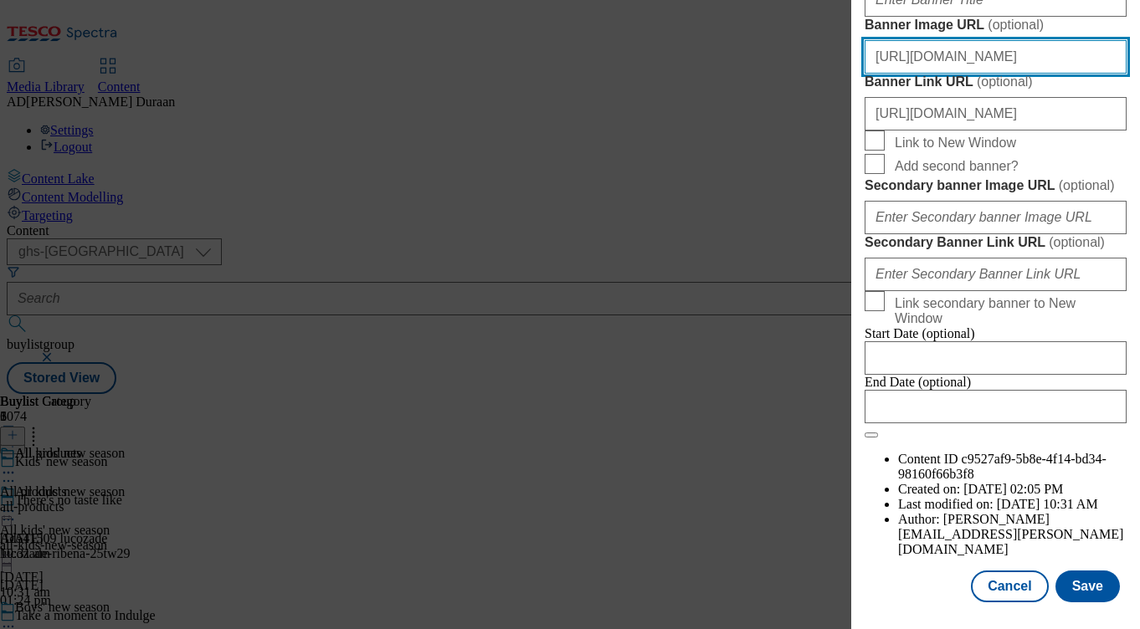
click at [1032, 74] on input "[URL][DOMAIN_NAME]" at bounding box center [995, 56] width 262 height 33
paste input "[URL][DOMAIN_NAME]"
type input "[URL][DOMAIN_NAME]"
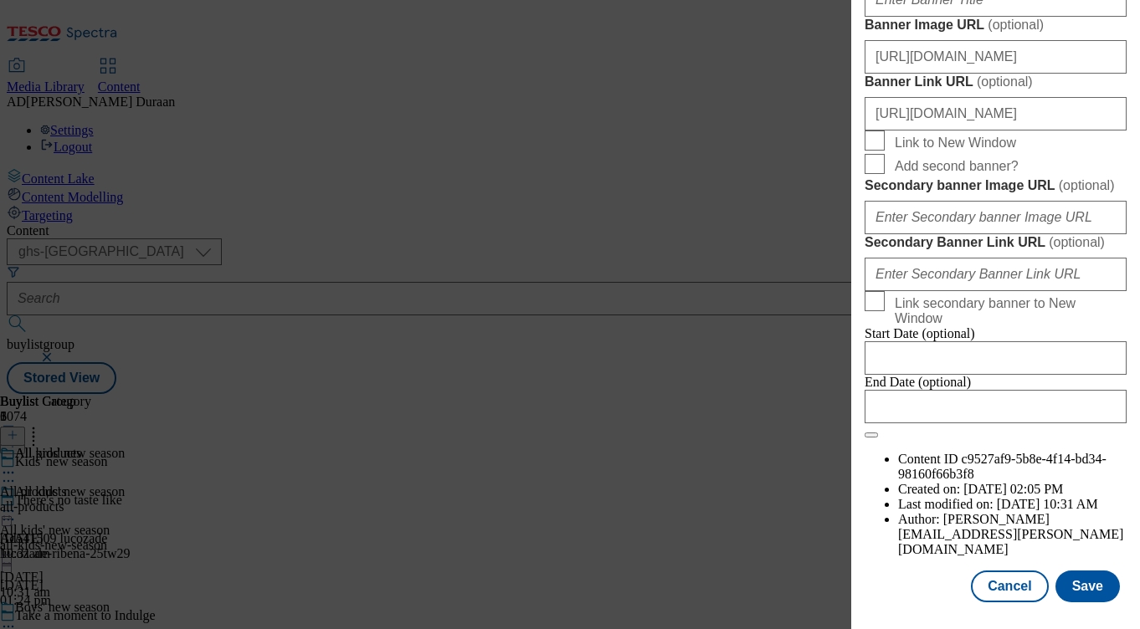
click at [1093, 590] on button "Save" at bounding box center [1087, 587] width 64 height 32
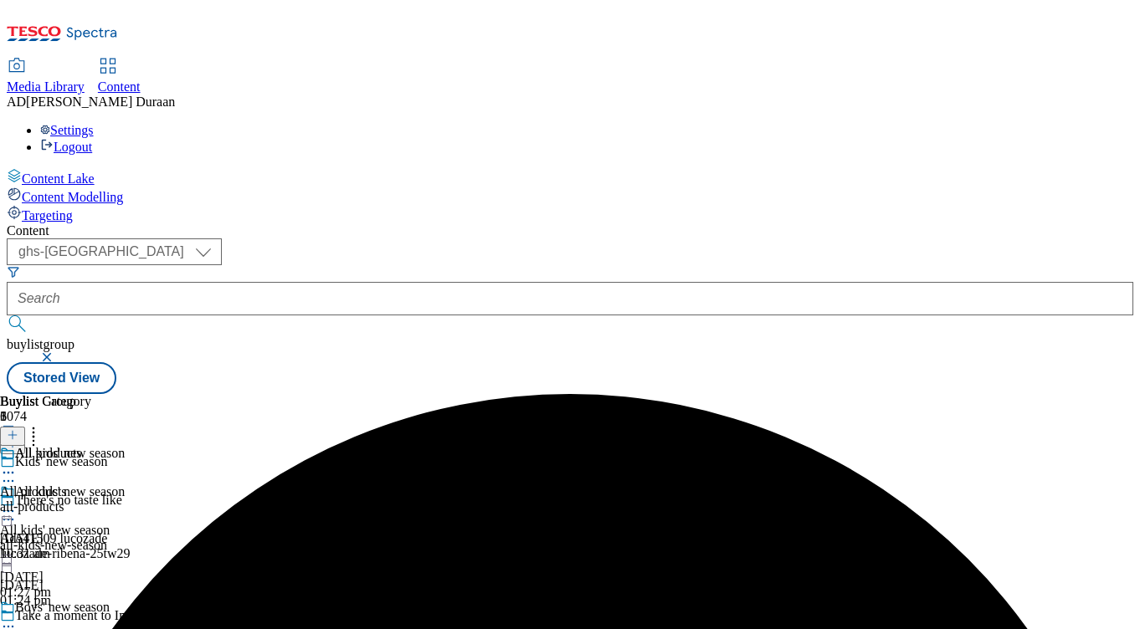
scroll to position [146, 0]
click at [14, 626] on circle at bounding box center [13, 627] width 3 height 3
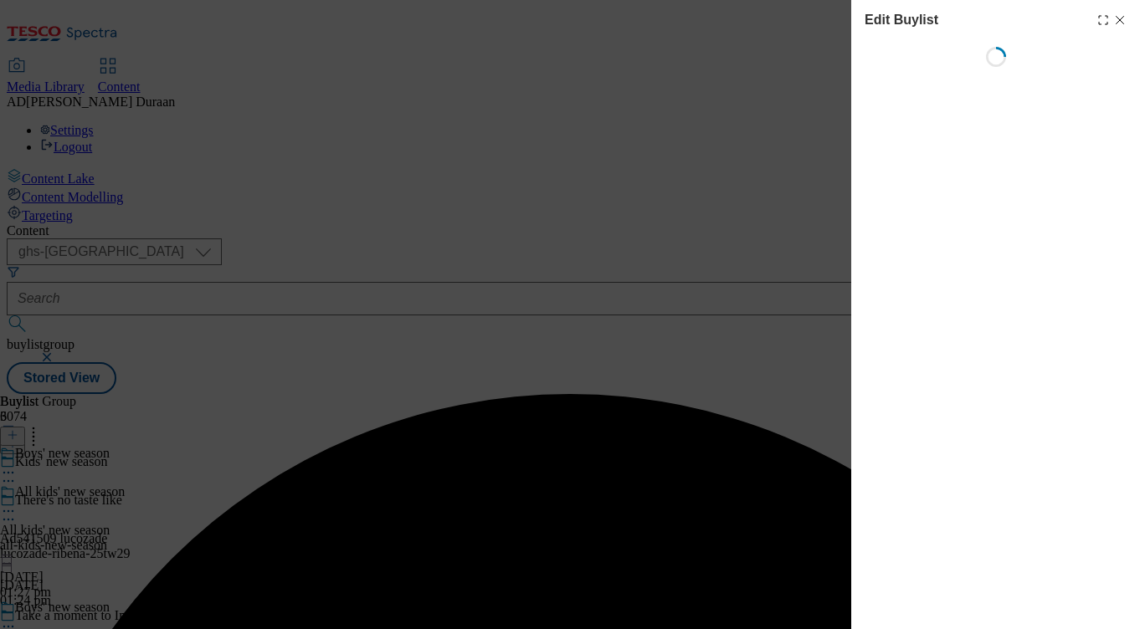
select select "seasonal"
select select "Banner"
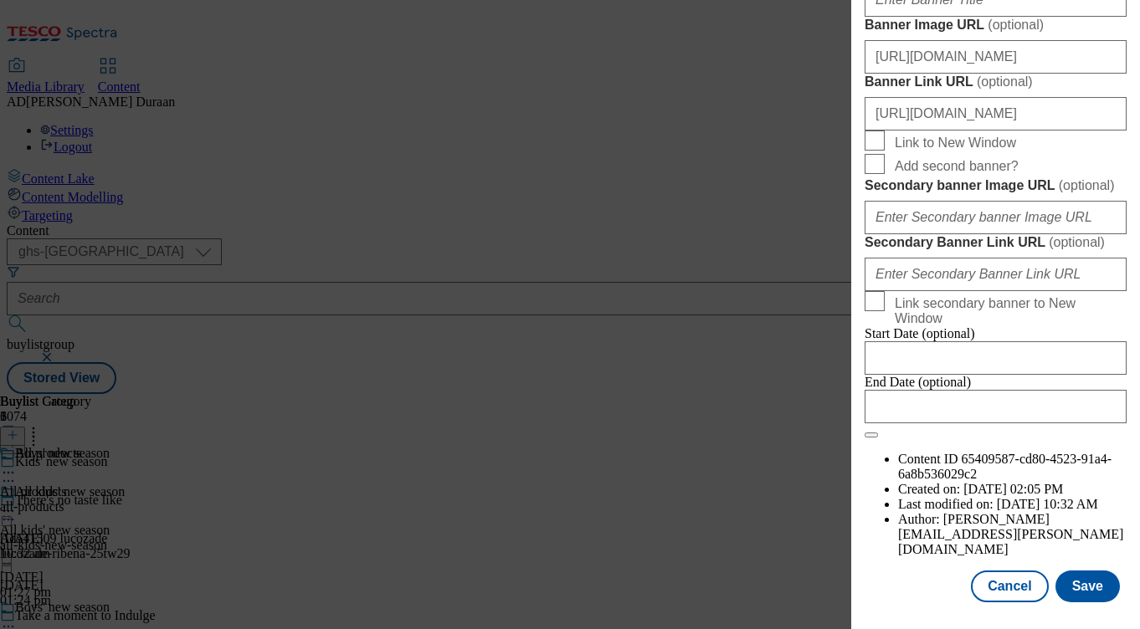
scroll to position [1369, 0]
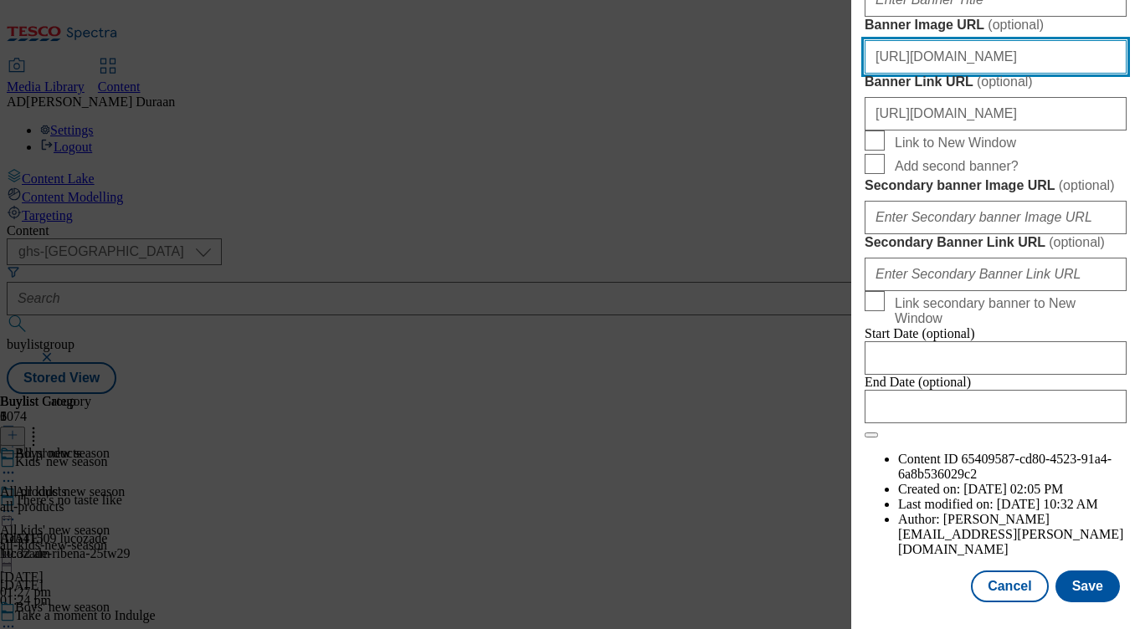
click at [1037, 74] on input "[URL][DOMAIN_NAME]" at bounding box center [995, 56] width 262 height 33
paste input "[URL][DOMAIN_NAME]"
type input "[URL][DOMAIN_NAME]"
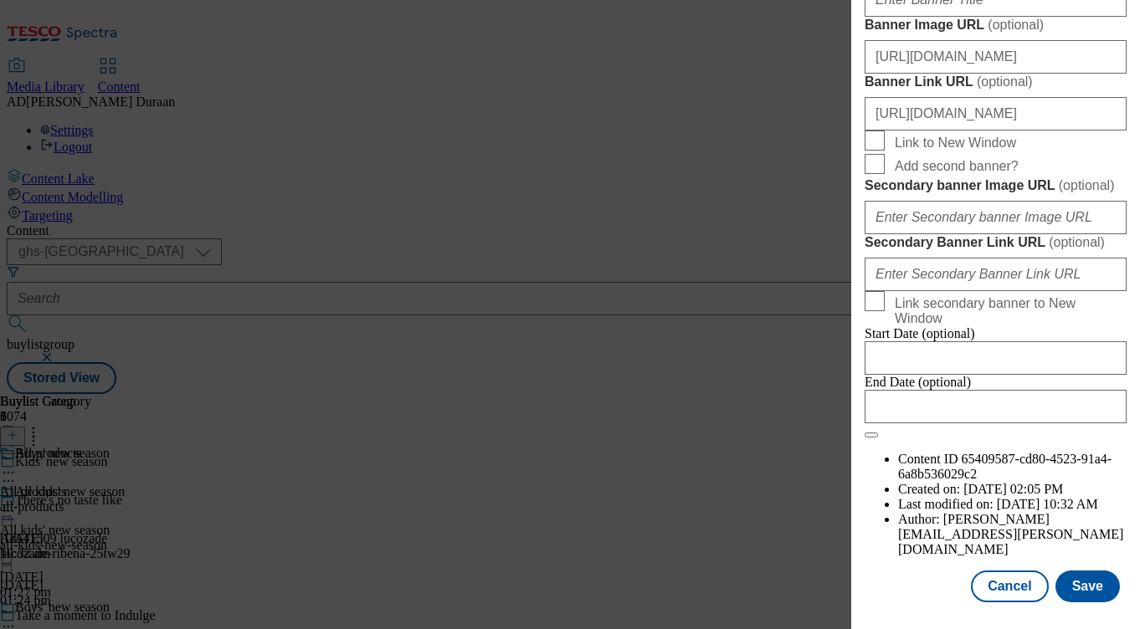
scroll to position [0, 0]
click at [1073, 33] on label "Banner Image URL ( optional )" at bounding box center [995, 25] width 262 height 17
click at [1073, 74] on input "[URL][DOMAIN_NAME]" at bounding box center [995, 56] width 262 height 33
click at [1091, 584] on button "Save" at bounding box center [1087, 587] width 64 height 32
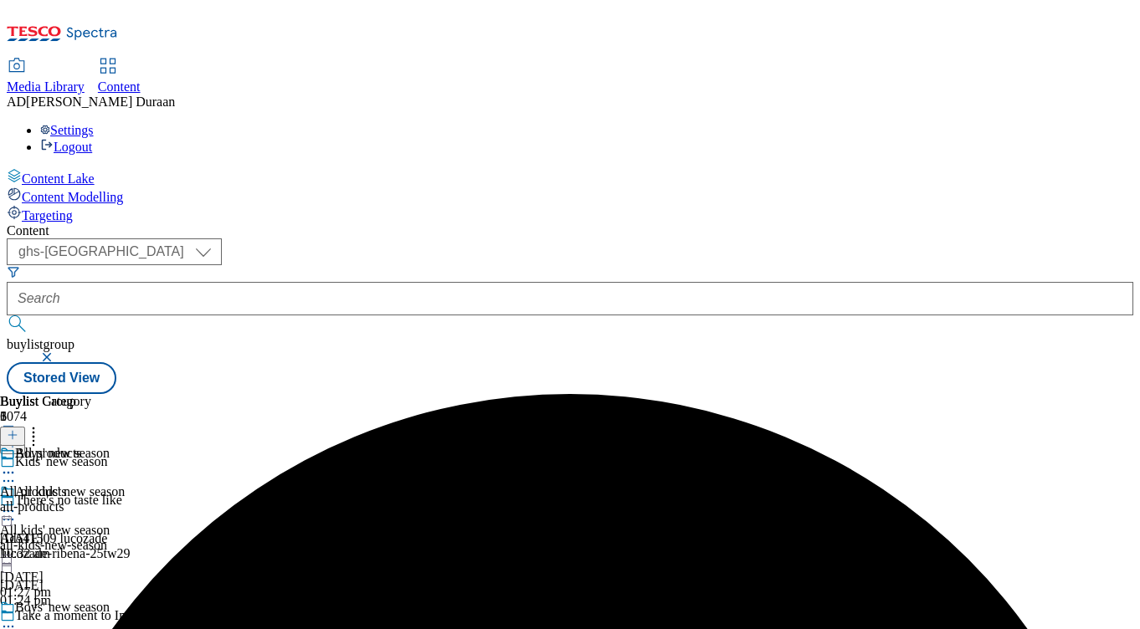
scroll to position [153, 0]
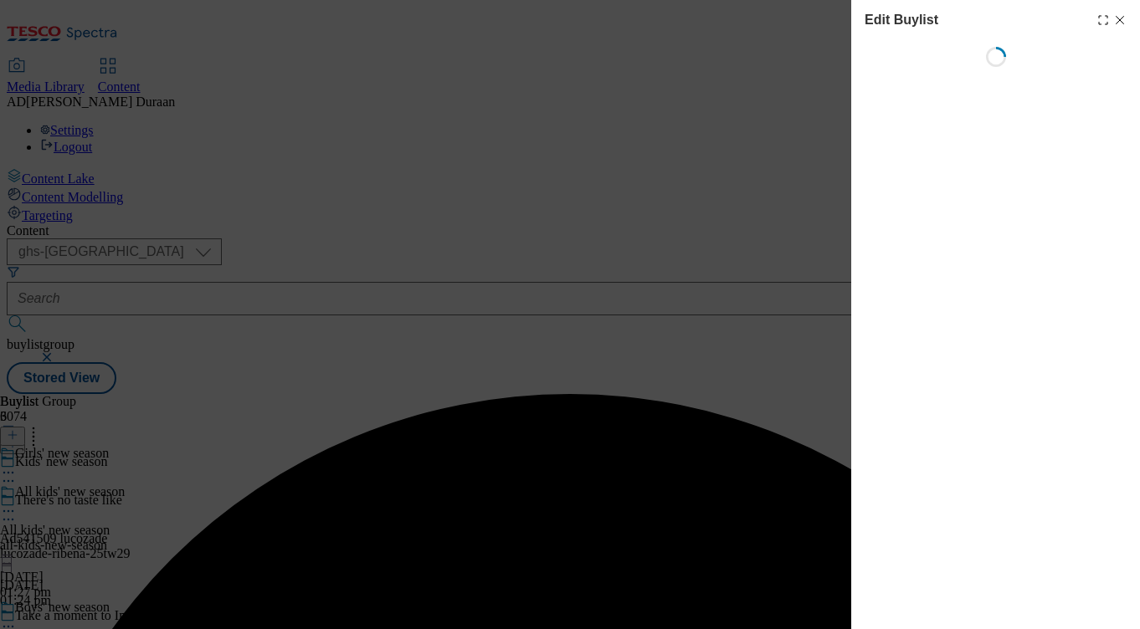
select select "seasonal"
select select "Banner"
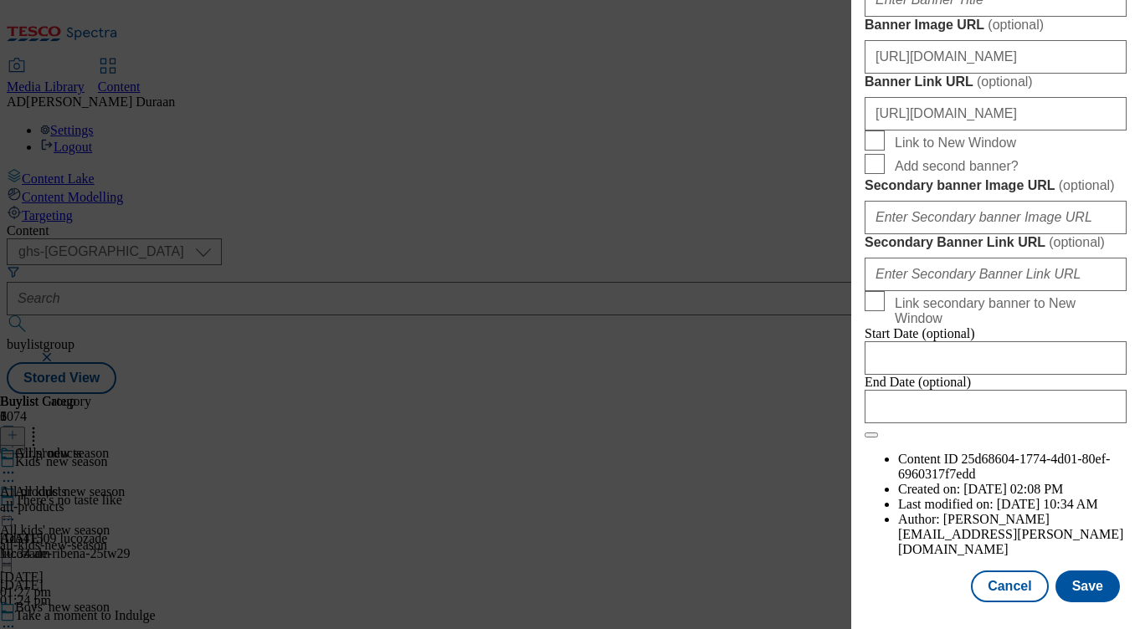
scroll to position [1564, 0]
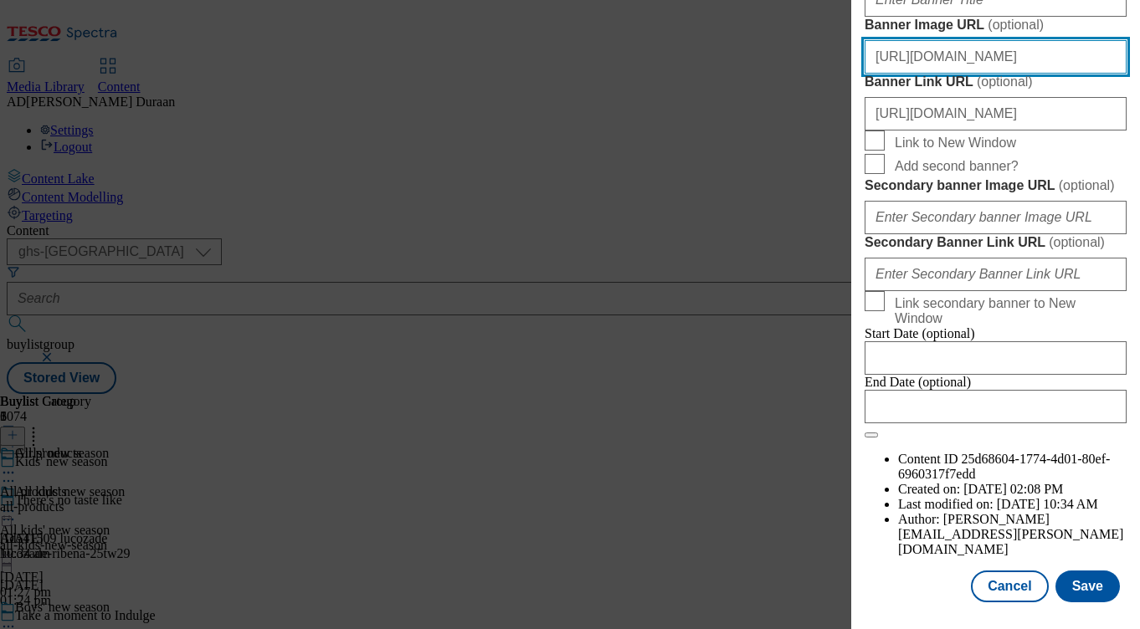
click at [1003, 74] on input "[URL][DOMAIN_NAME]" at bounding box center [995, 56] width 262 height 33
paste input "[URL][DOMAIN_NAME]"
type input "[URL][DOMAIN_NAME]"
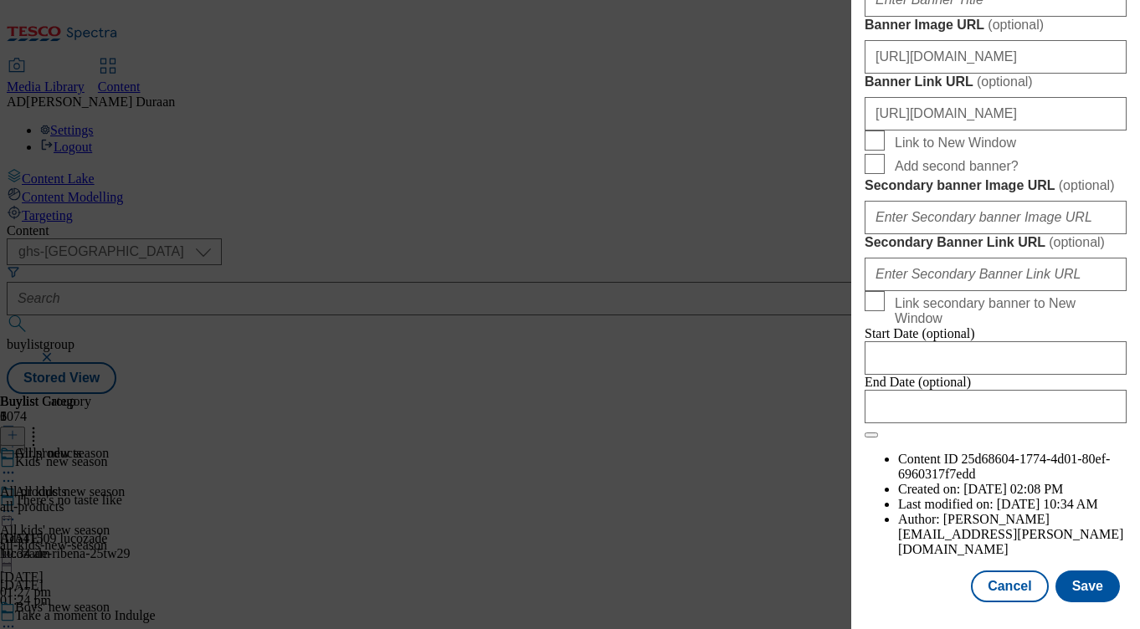
scroll to position [0, 0]
drag, startPoint x: 1085, startPoint y: 591, endPoint x: 1072, endPoint y: 583, distance: 15.4
click at [1085, 591] on button "Save" at bounding box center [1087, 587] width 64 height 32
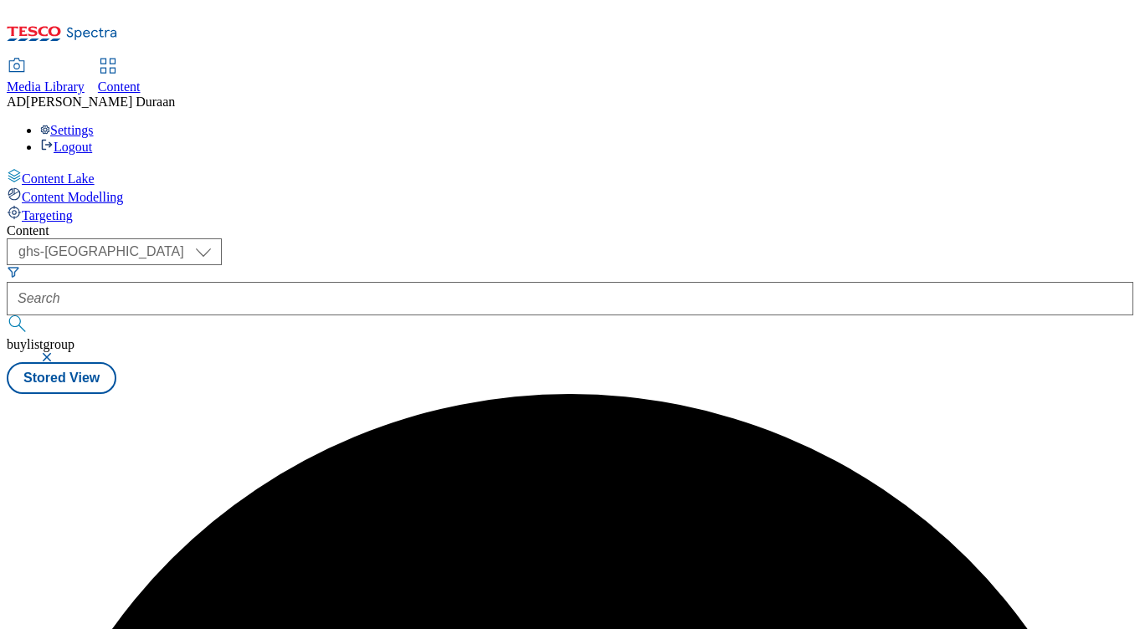
scroll to position [0, 0]
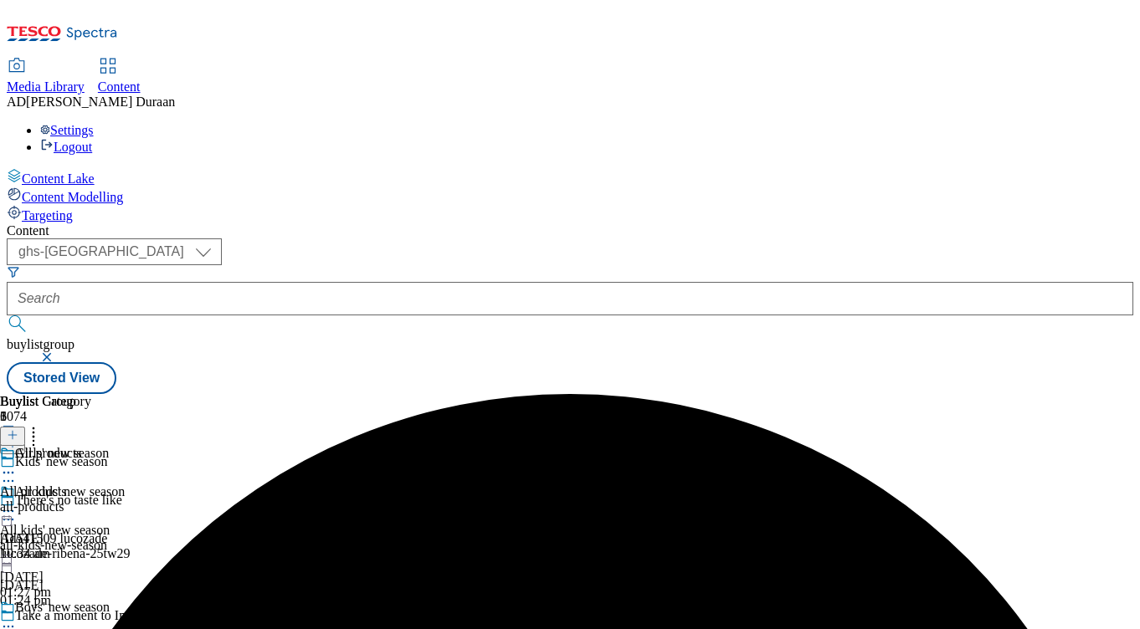
click at [17, 503] on icon at bounding box center [8, 511] width 17 height 17
click at [91, 617] on span "Preview" at bounding box center [71, 623] width 39 height 13
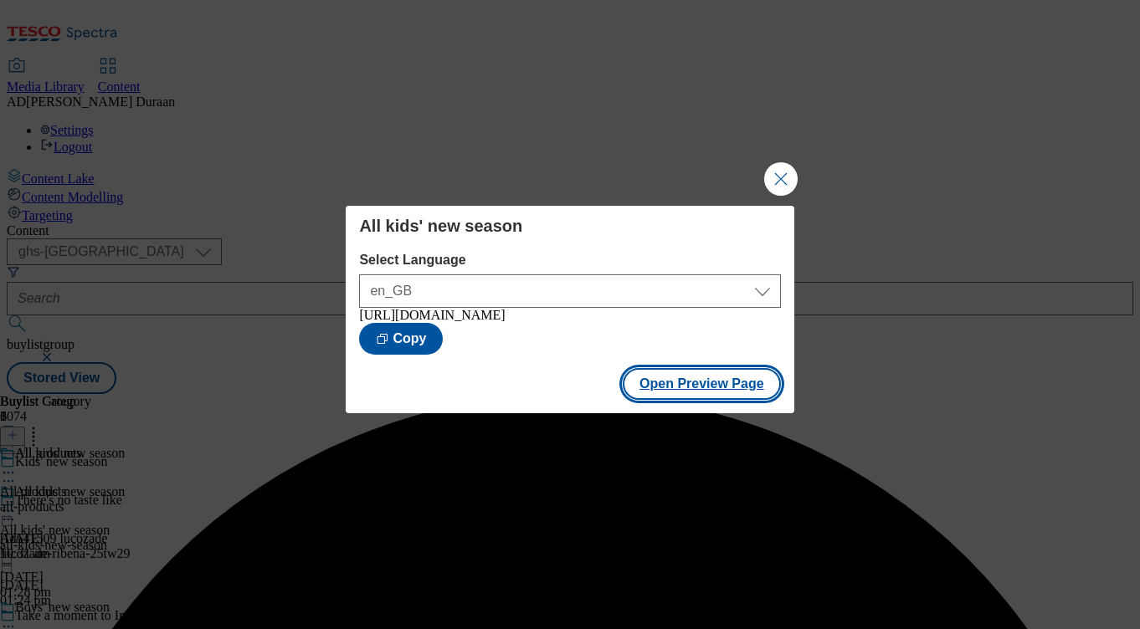
click at [716, 398] on button "Open Preview Page" at bounding box center [701, 384] width 158 height 32
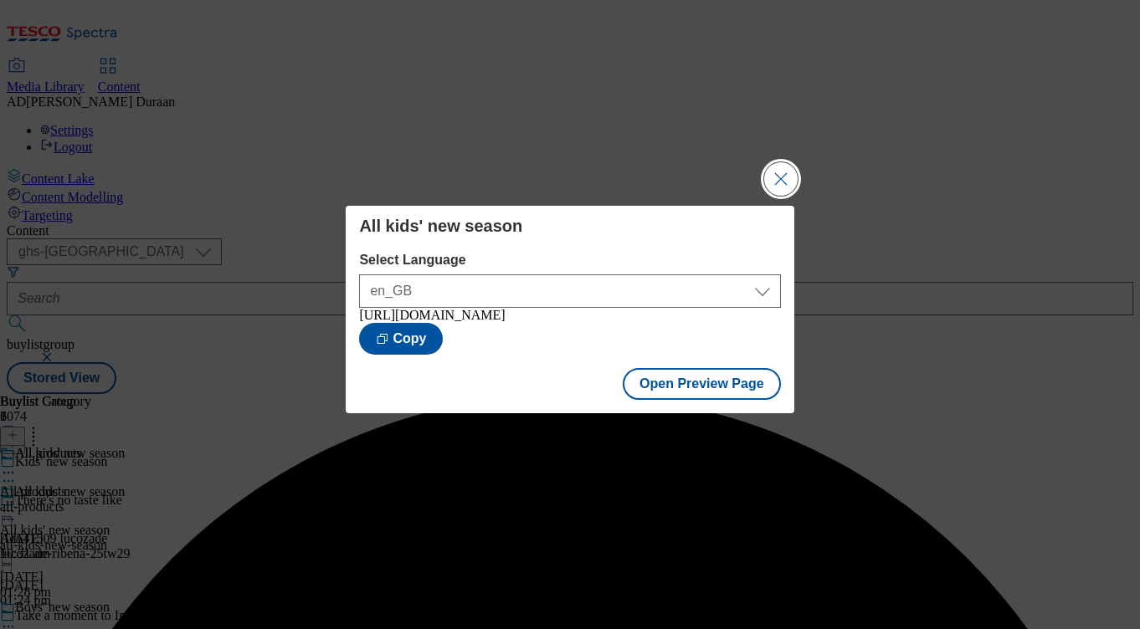
drag, startPoint x: 777, startPoint y: 172, endPoint x: 774, endPoint y: 231, distance: 58.7
click at [777, 173] on button "Close Modal" at bounding box center [780, 178] width 33 height 33
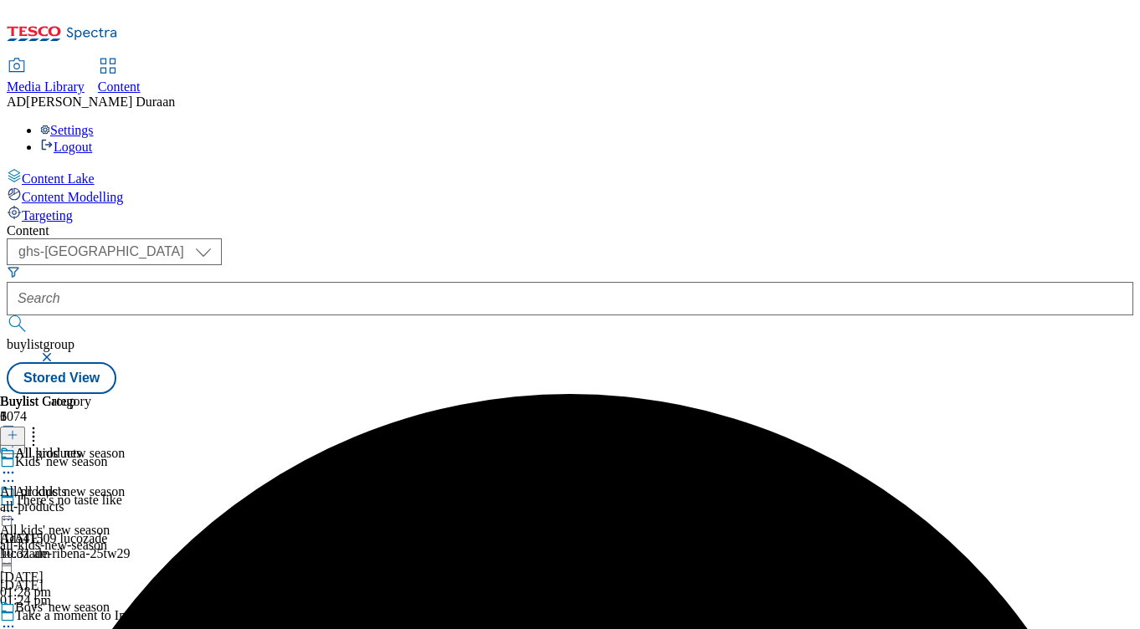
click at [17, 618] on icon at bounding box center [8, 626] width 17 height 17
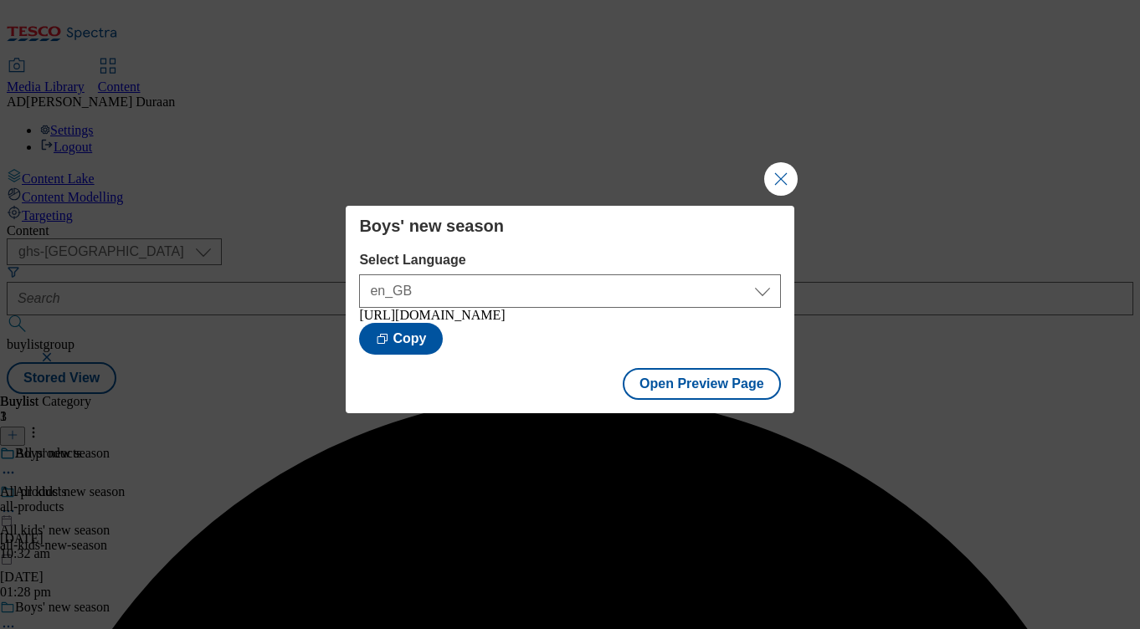
click at [782, 174] on button "Close Modal" at bounding box center [780, 178] width 33 height 33
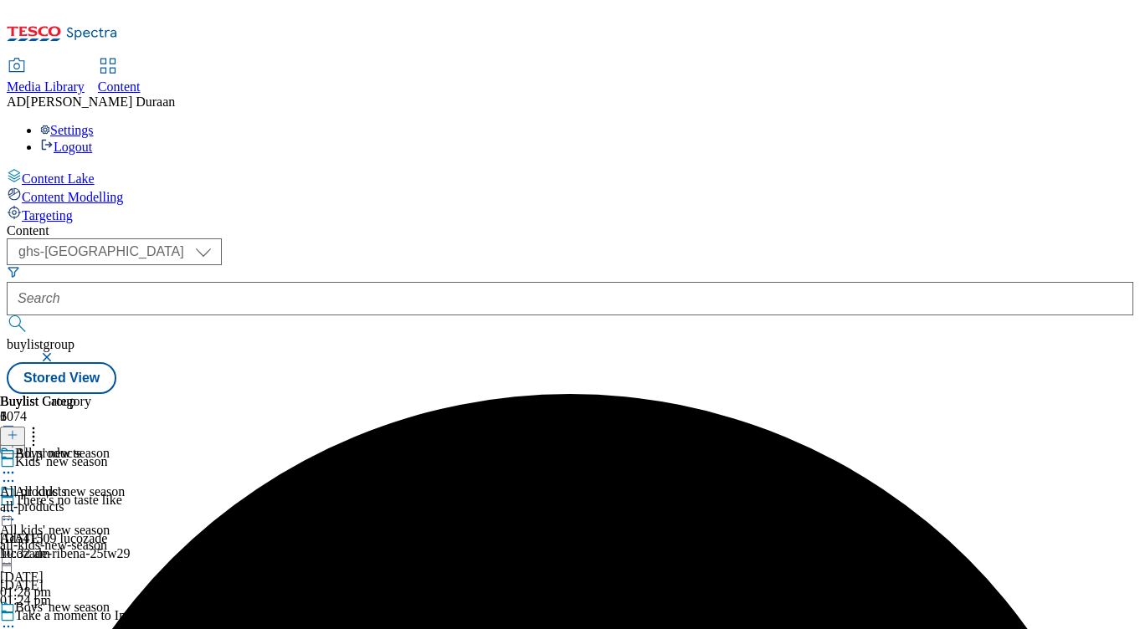
scroll to position [153, 0]
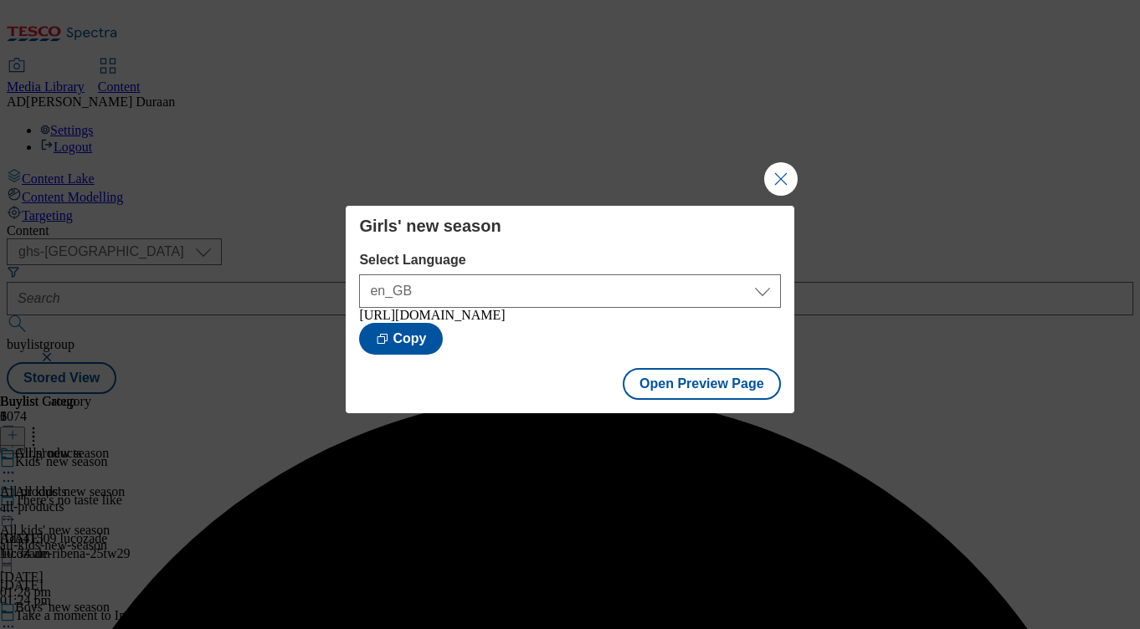
drag, startPoint x: 781, startPoint y: 177, endPoint x: 667, endPoint y: 92, distance: 142.2
click at [779, 176] on button "Close Modal" at bounding box center [780, 178] width 33 height 33
